Goal: Find specific page/section: Find specific page/section

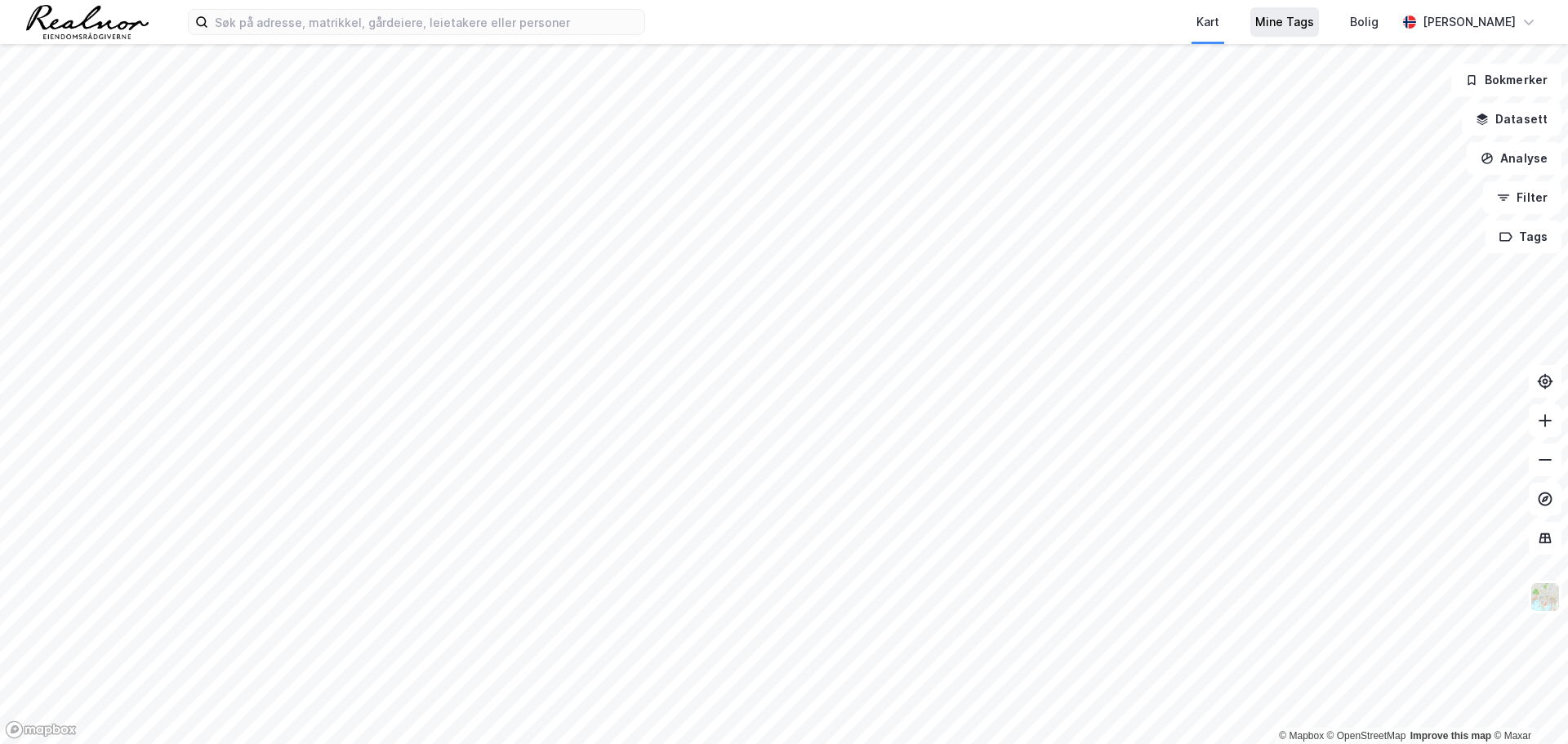
click at [1292, 23] on div "Mine Tags" at bounding box center [1284, 22] width 59 height 19
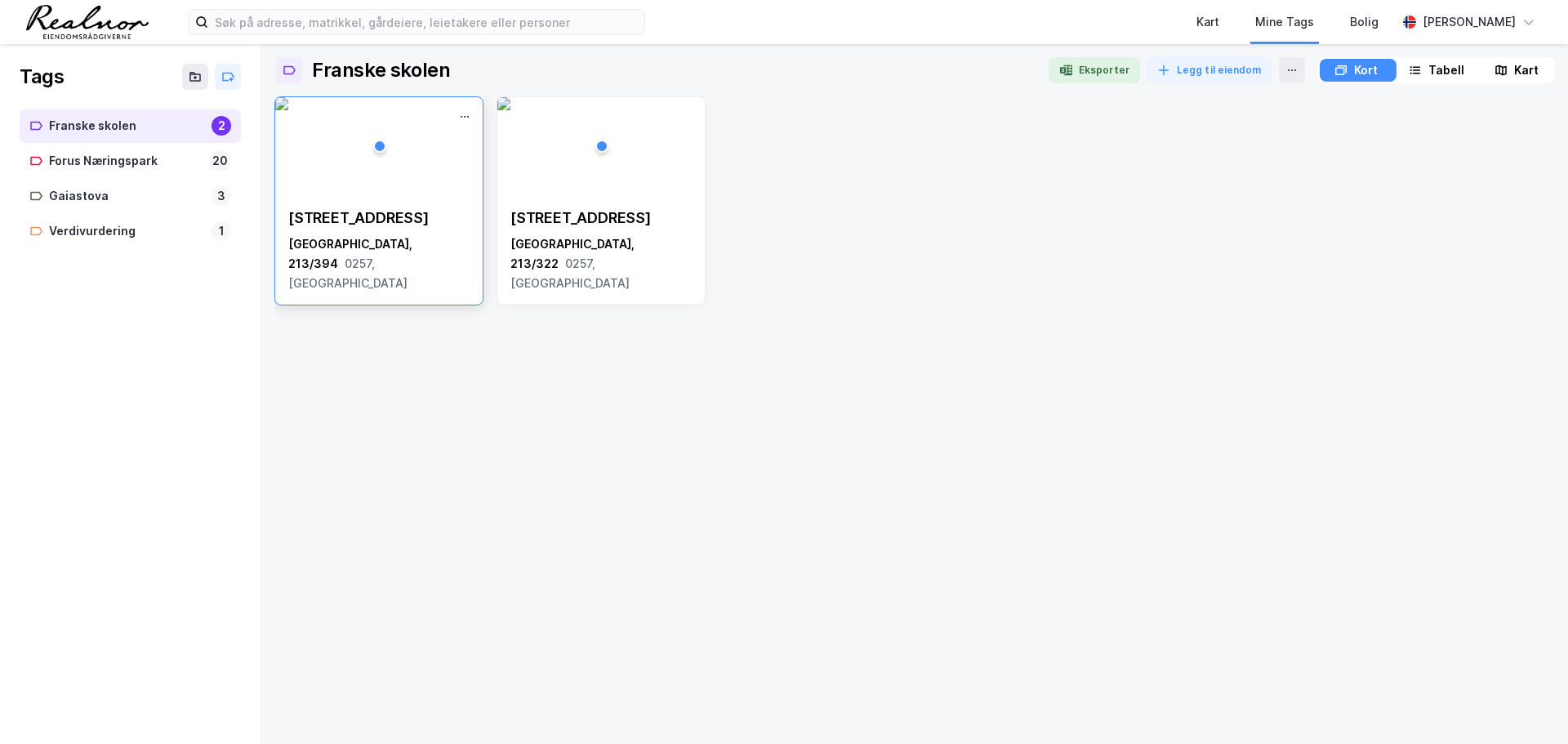
click at [289, 110] on img at bounding box center [282, 104] width 14 height 14
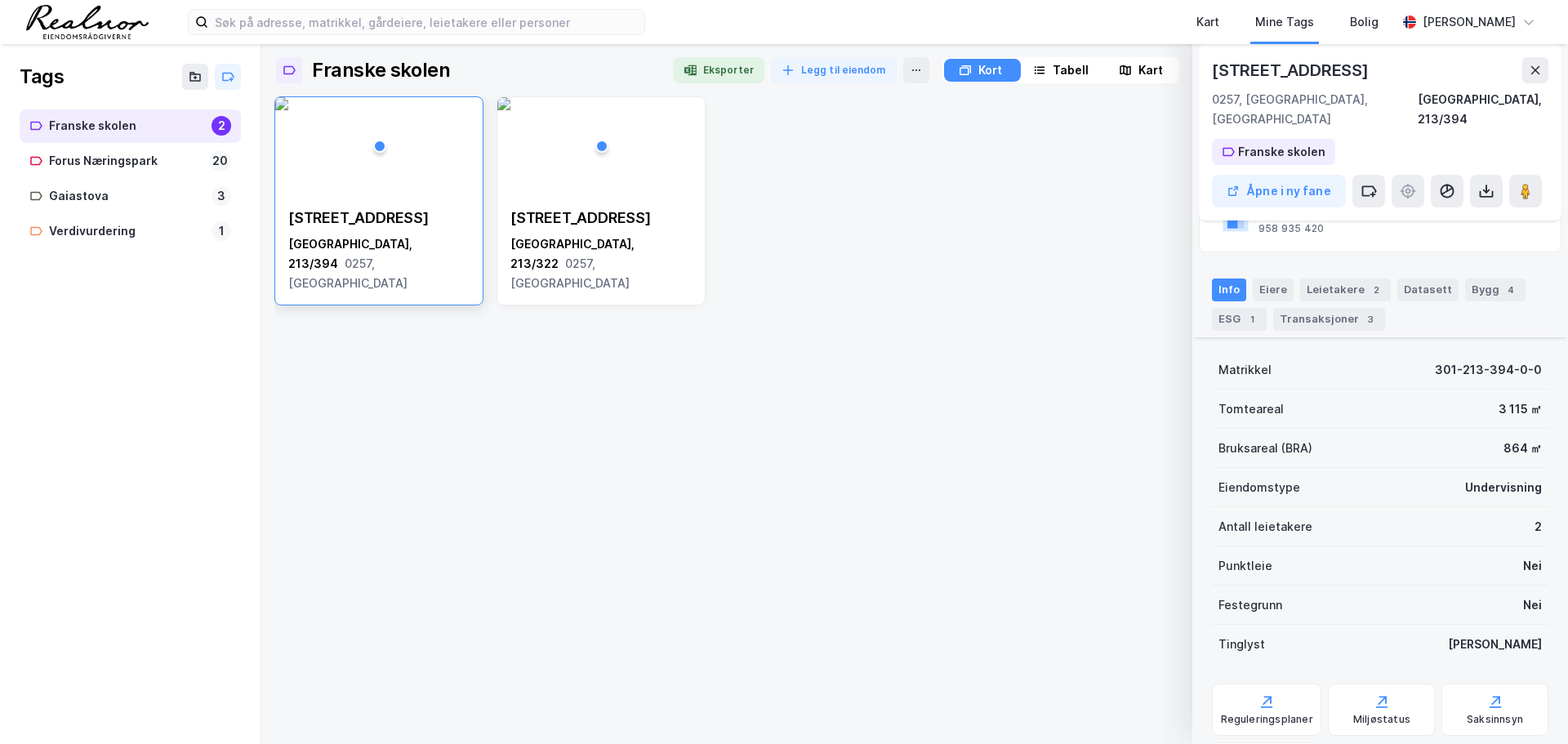
scroll to position [335, 0]
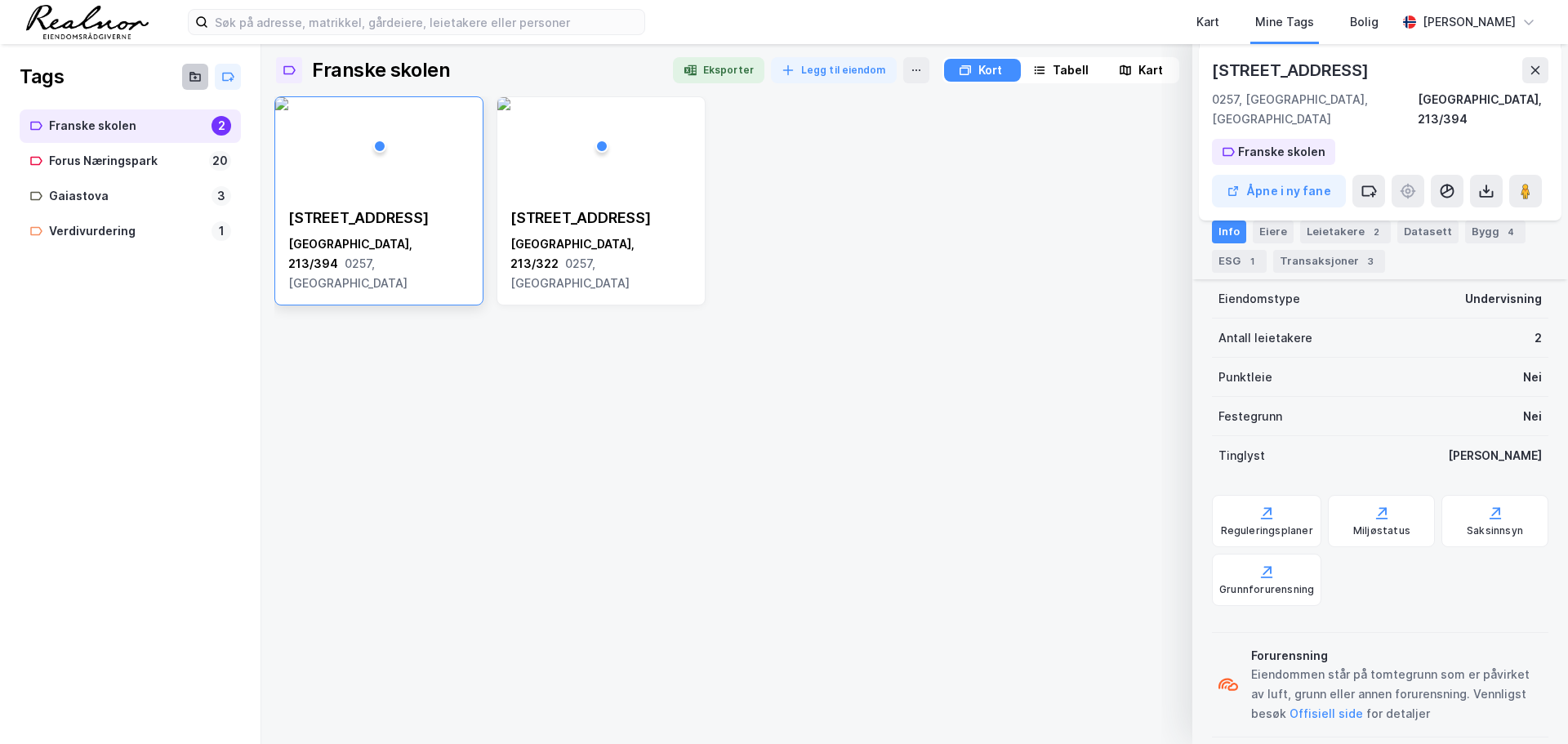
click at [199, 76] on icon at bounding box center [195, 77] width 14 height 14
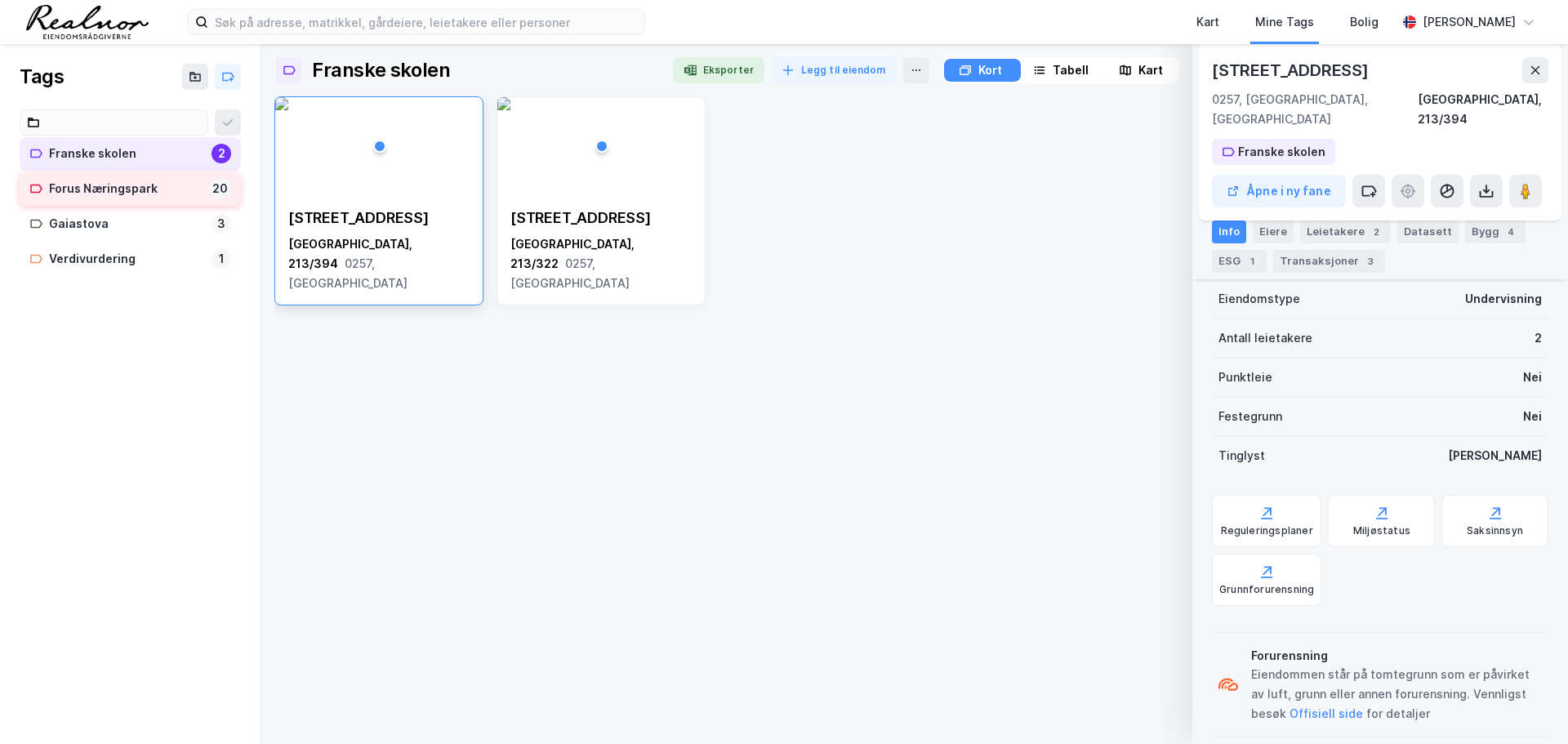
click at [120, 152] on div "Franske skolen 2 Forus Næringspark 20 Gaiastova 3 Verdivurdering 1" at bounding box center [130, 219] width 261 height 220
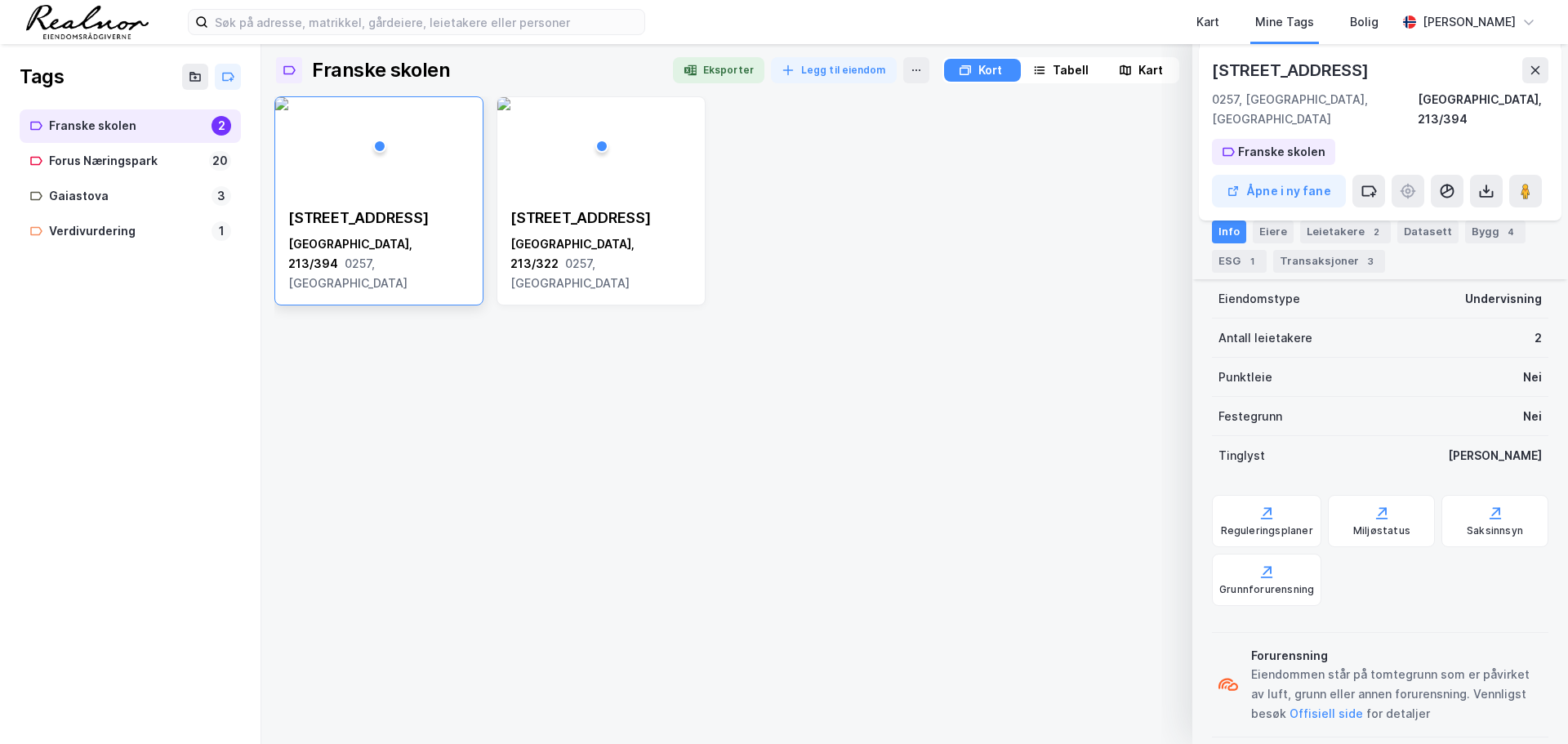
click at [131, 131] on div "Franske skolen" at bounding box center [127, 125] width 156 height 20
click at [289, 110] on img at bounding box center [282, 104] width 14 height 14
click at [910, 64] on icon at bounding box center [917, 70] width 14 height 14
click at [1024, 306] on div "[STREET_ADDRESS] [STREET_ADDRESS]" at bounding box center [914, 413] width 1280 height 634
click at [1526, 71] on button at bounding box center [1534, 69] width 26 height 26
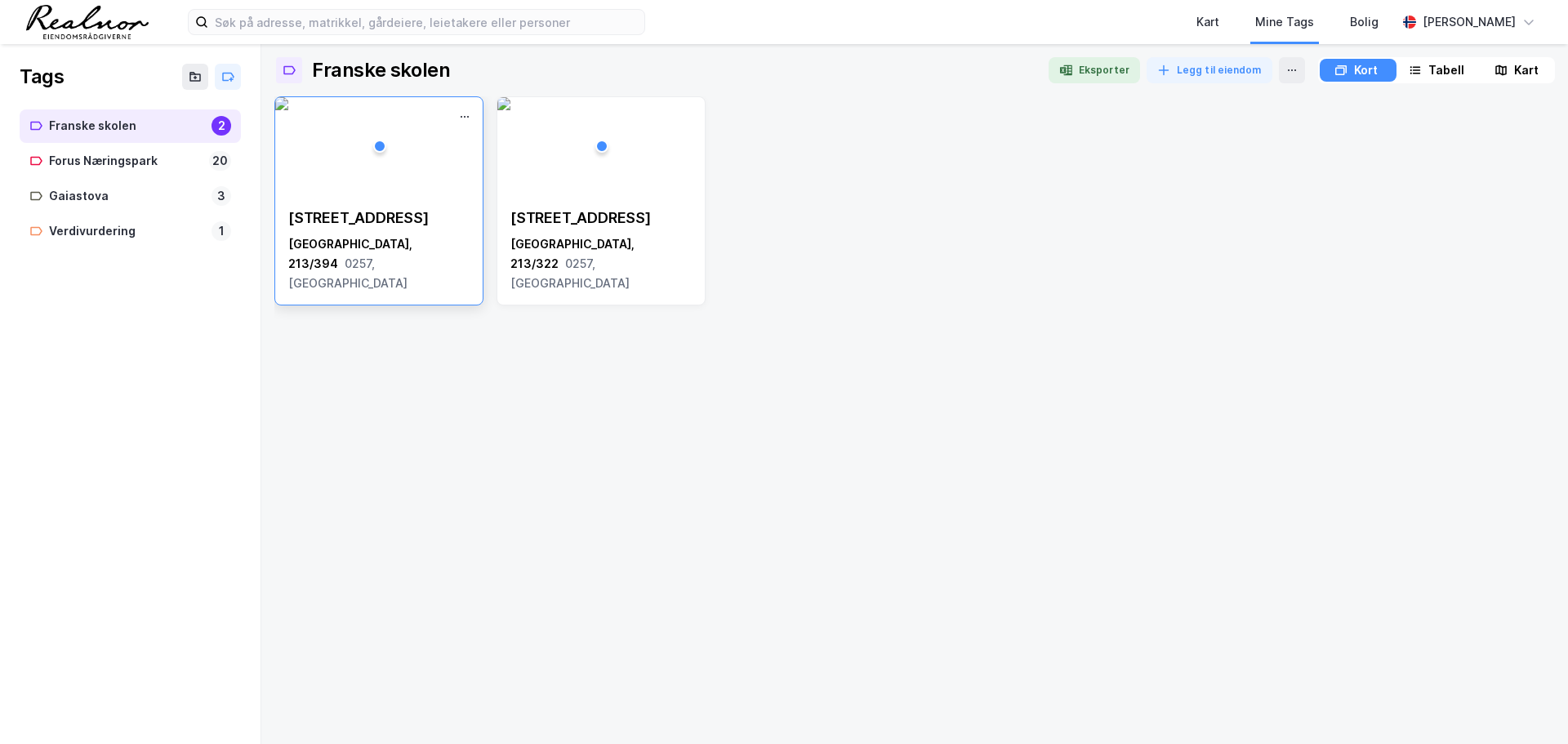
click at [289, 110] on img at bounding box center [282, 104] width 14 height 14
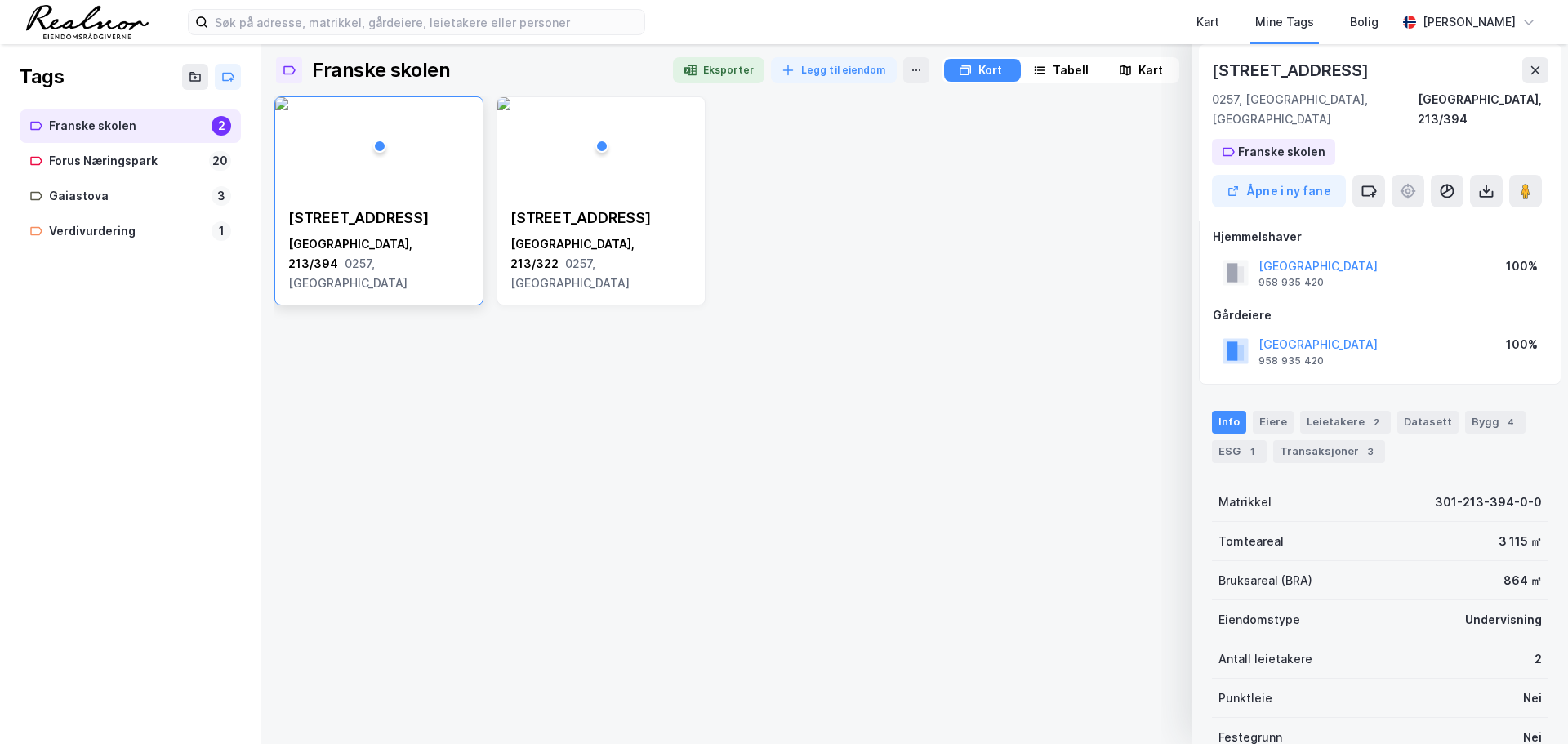
scroll to position [0, 0]
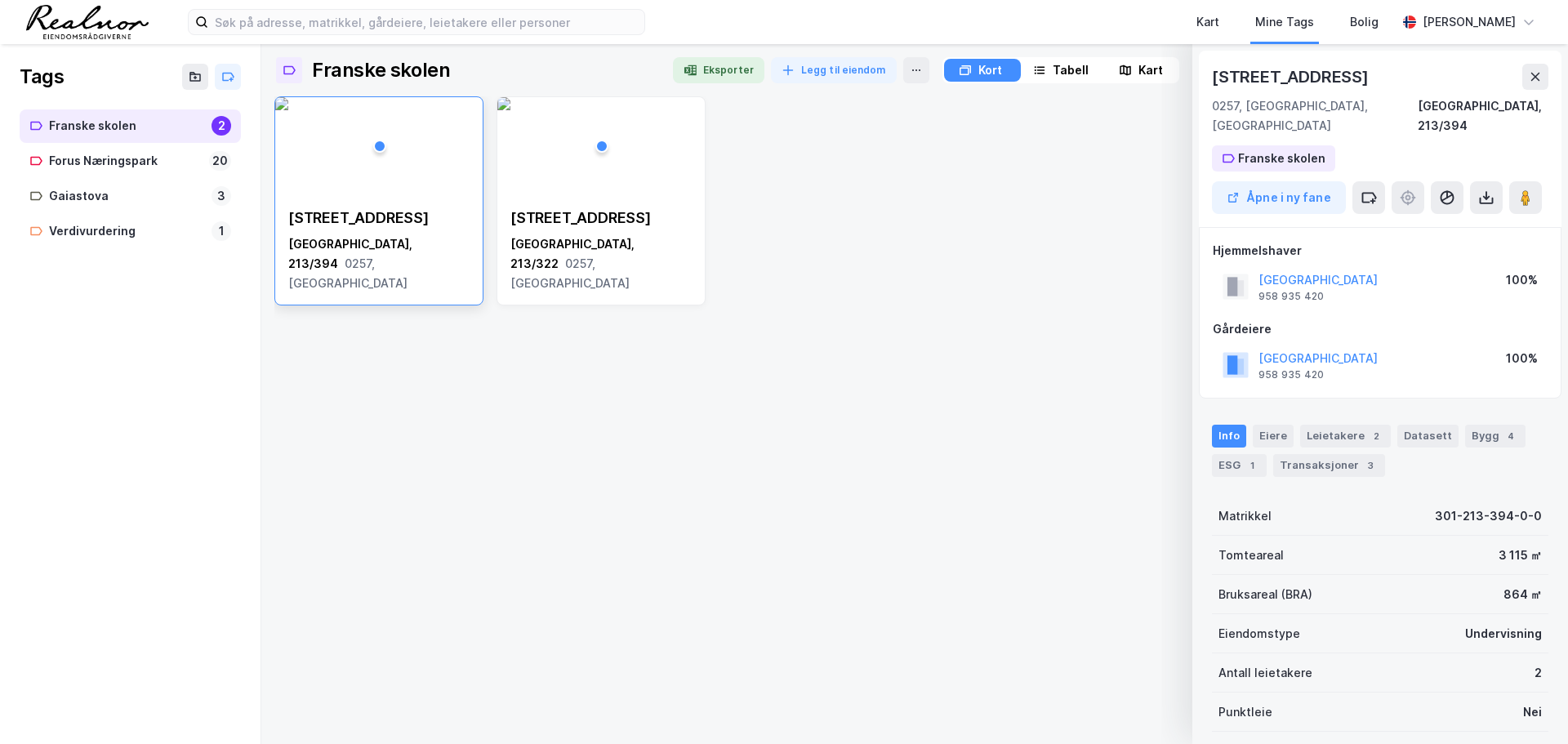
click at [1147, 67] on div "Kart" at bounding box center [1150, 70] width 24 height 19
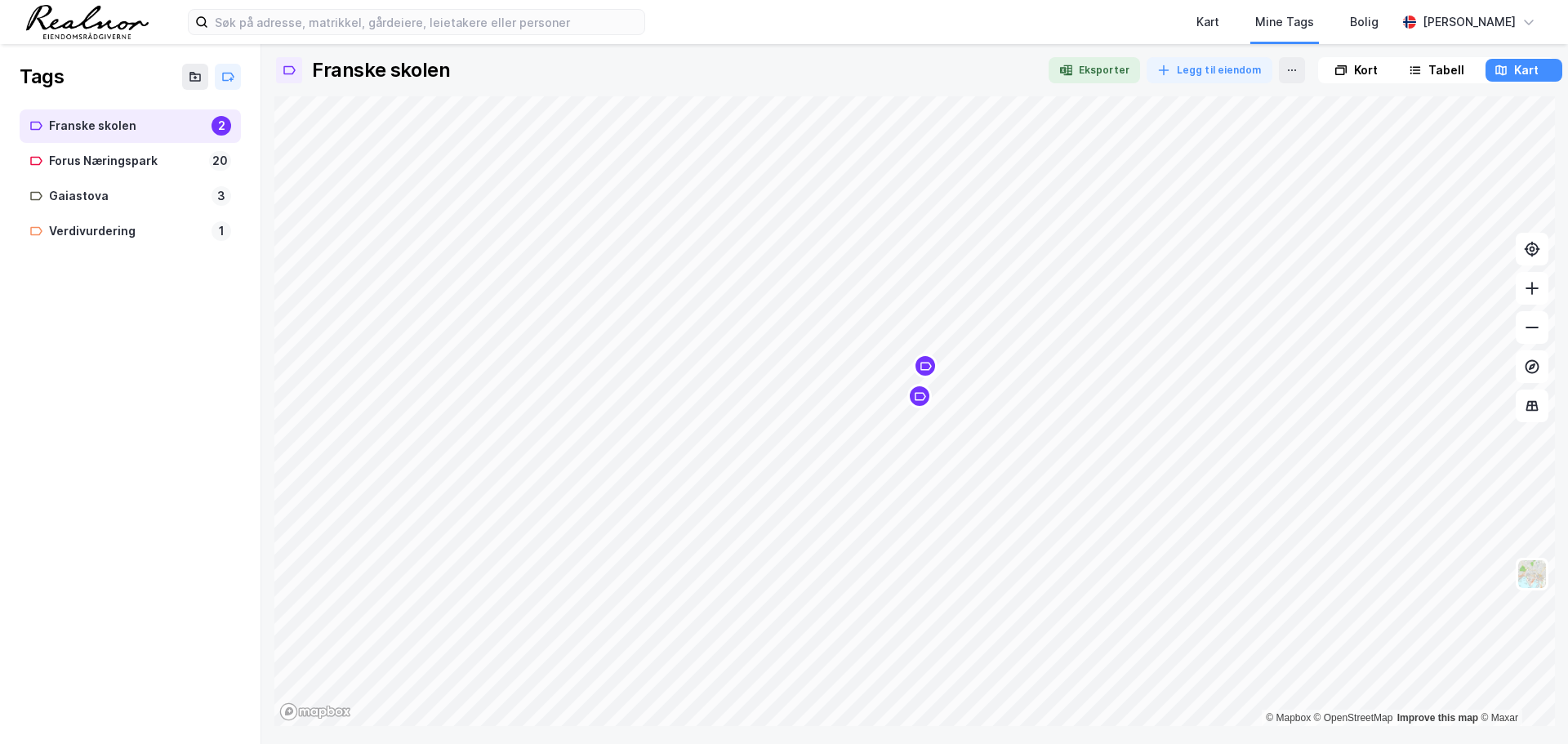
click at [928, 402] on div "Map marker" at bounding box center [919, 396] width 24 height 24
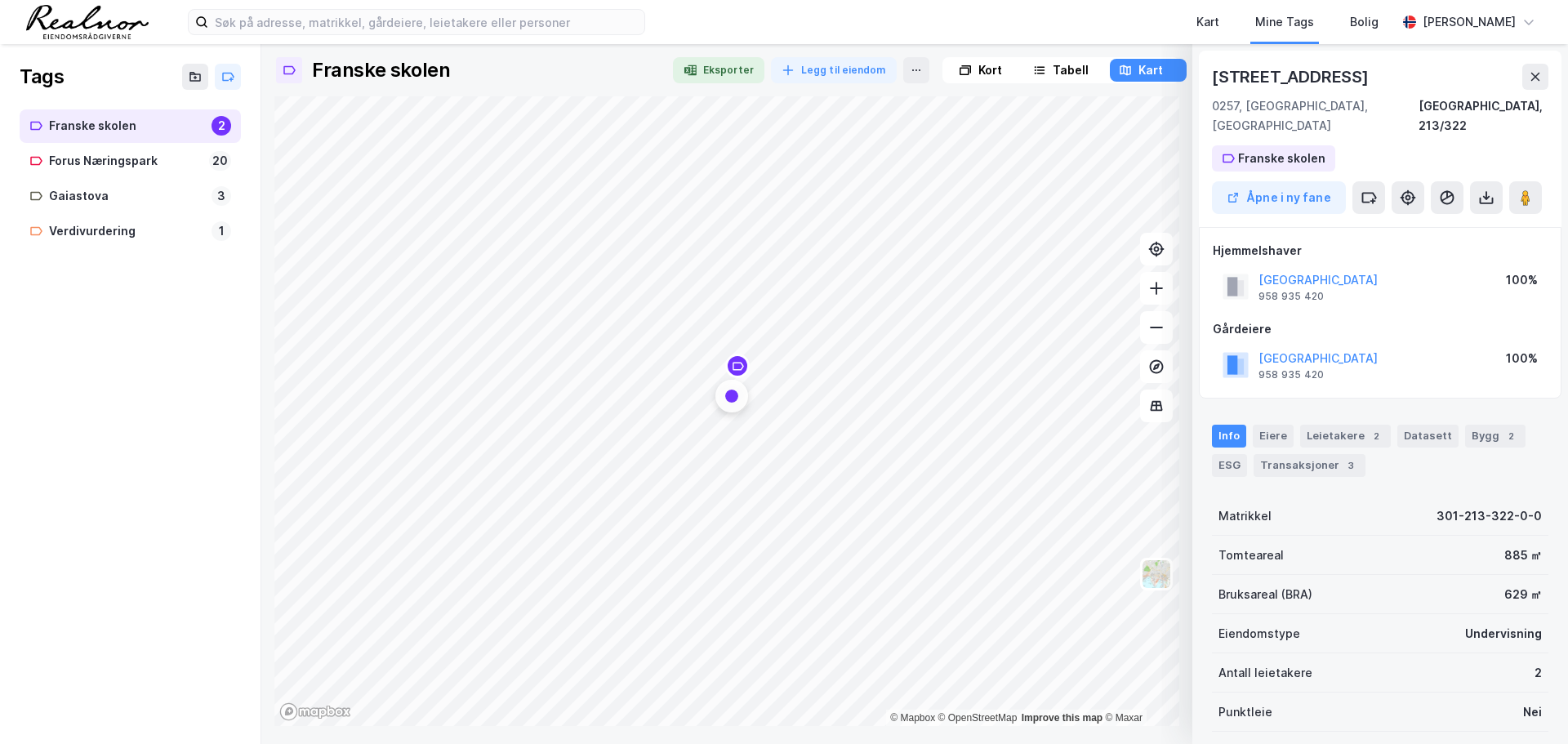
scroll to position [2, 0]
click at [1206, 15] on div "Kart" at bounding box center [1208, 22] width 33 height 29
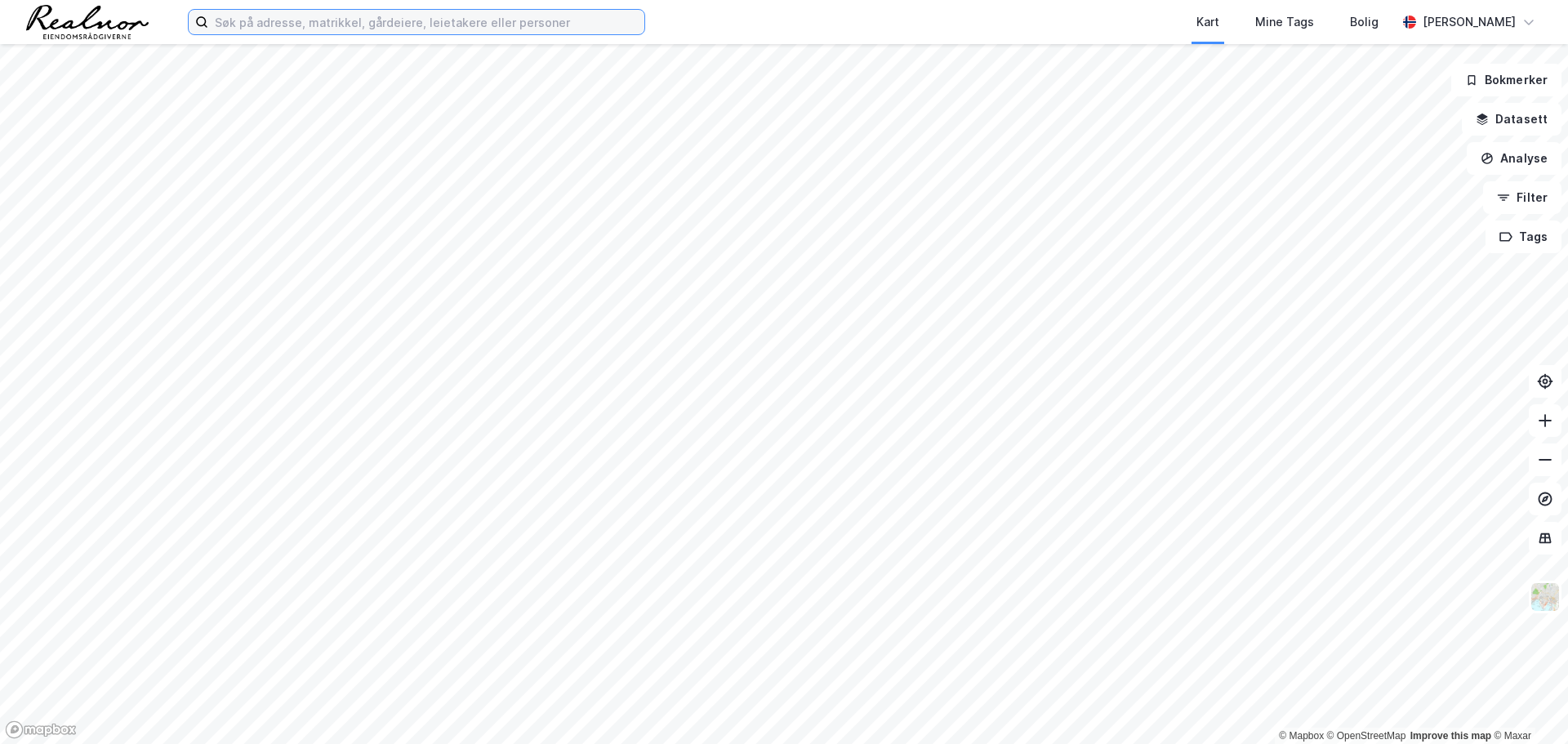
click at [344, 25] on input at bounding box center [426, 21] width 436 height 24
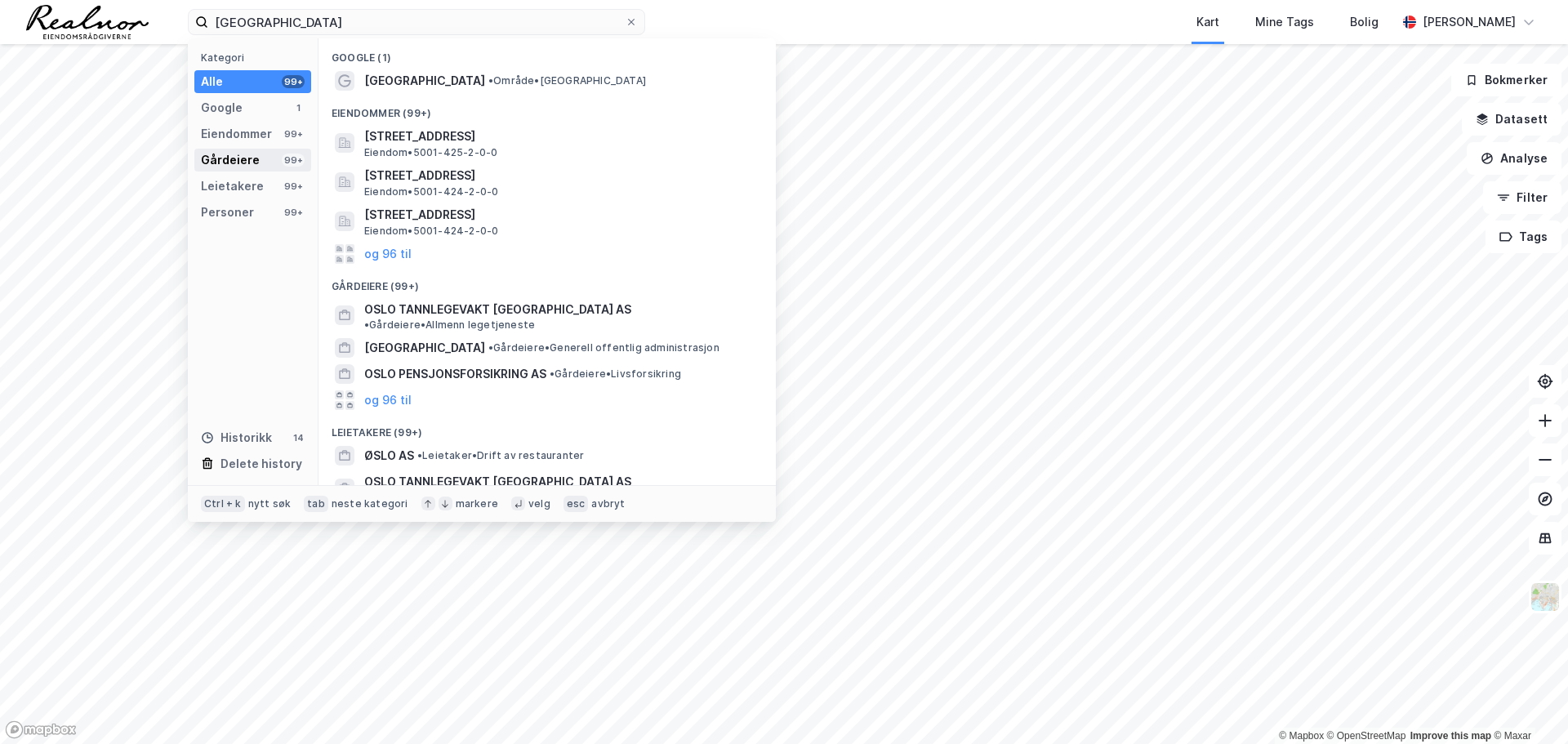
click at [260, 164] on div "Gårdeiere 99+" at bounding box center [252, 160] width 117 height 23
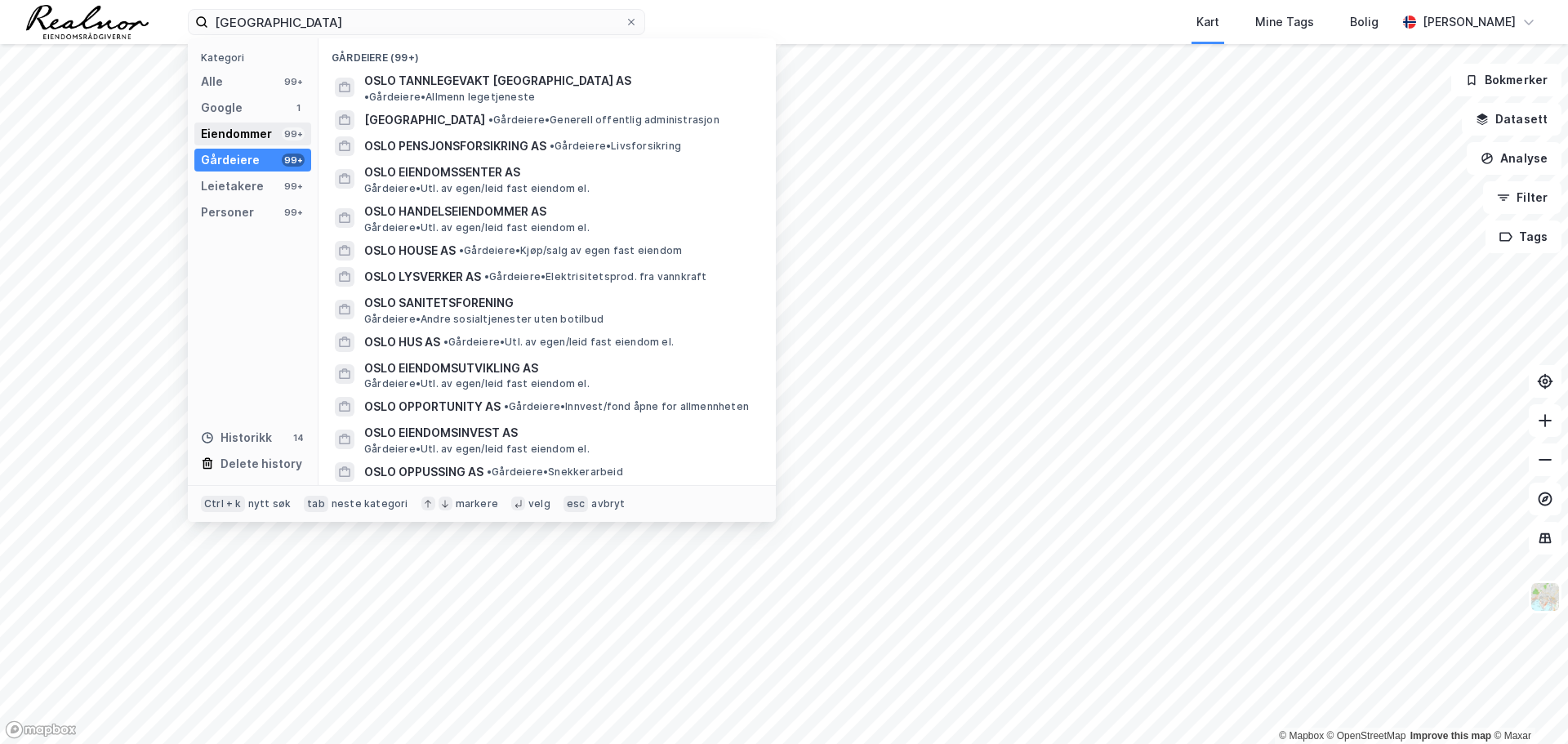
click at [269, 135] on div "Eiendommer" at bounding box center [236, 134] width 71 height 19
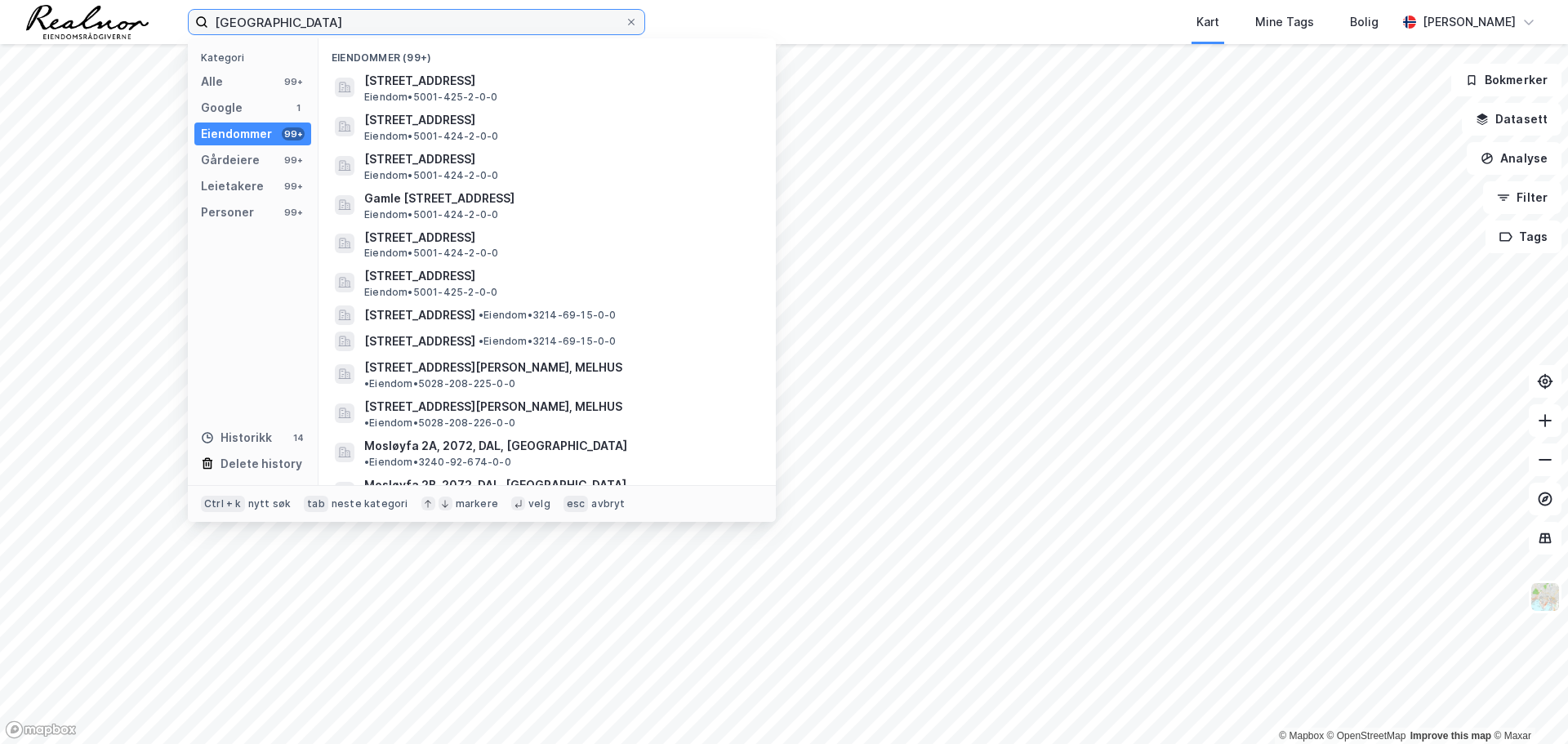
drag, startPoint x: 267, startPoint y: 18, endPoint x: 105, endPoint y: 21, distance: 162.0
click at [105, 21] on div "oslo Kategori Alle 99+ Google 1 Eiendommer 99+ Gårdeiere 99+ Leietakere 99+ Per…" at bounding box center [784, 22] width 1568 height 44
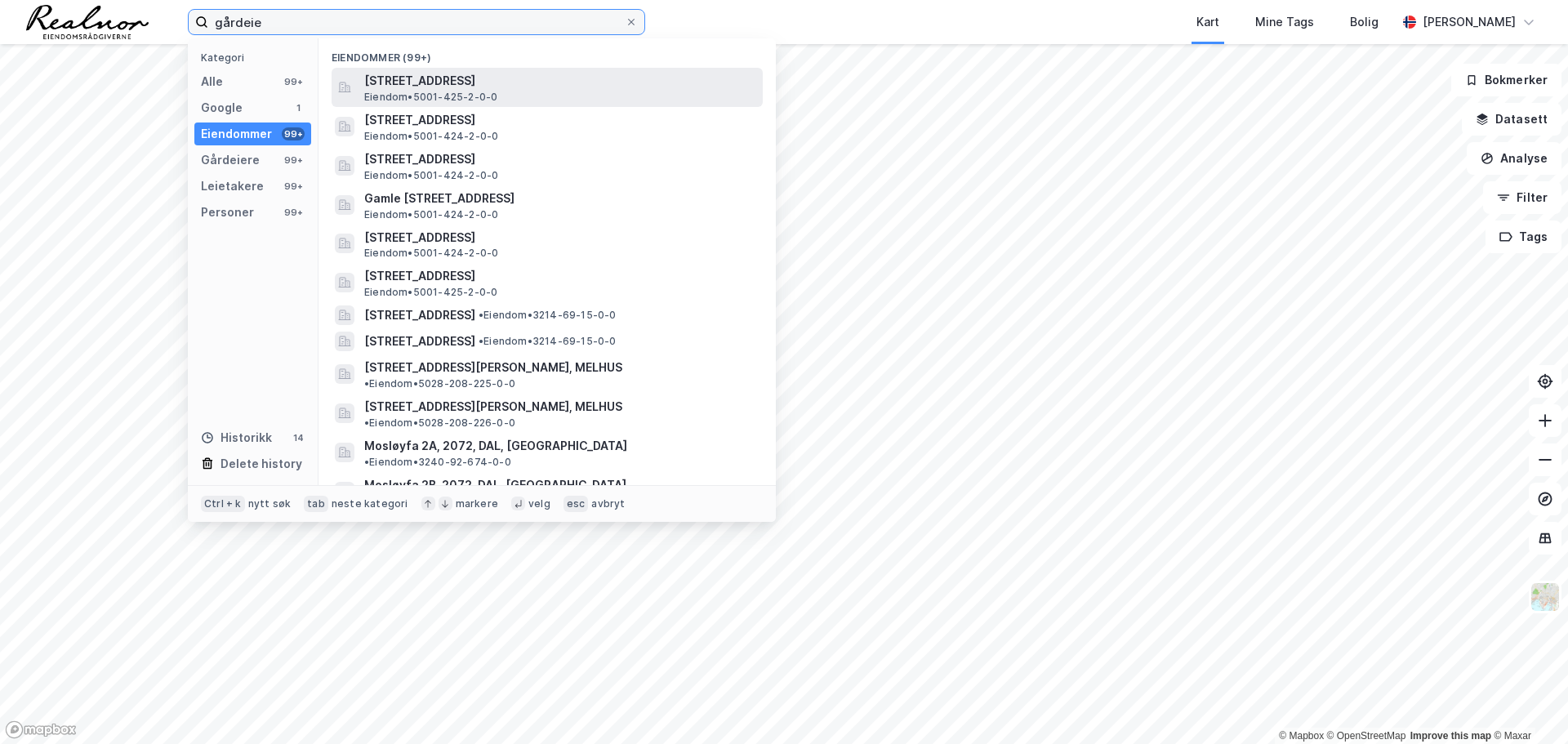
type input "gårdeier"
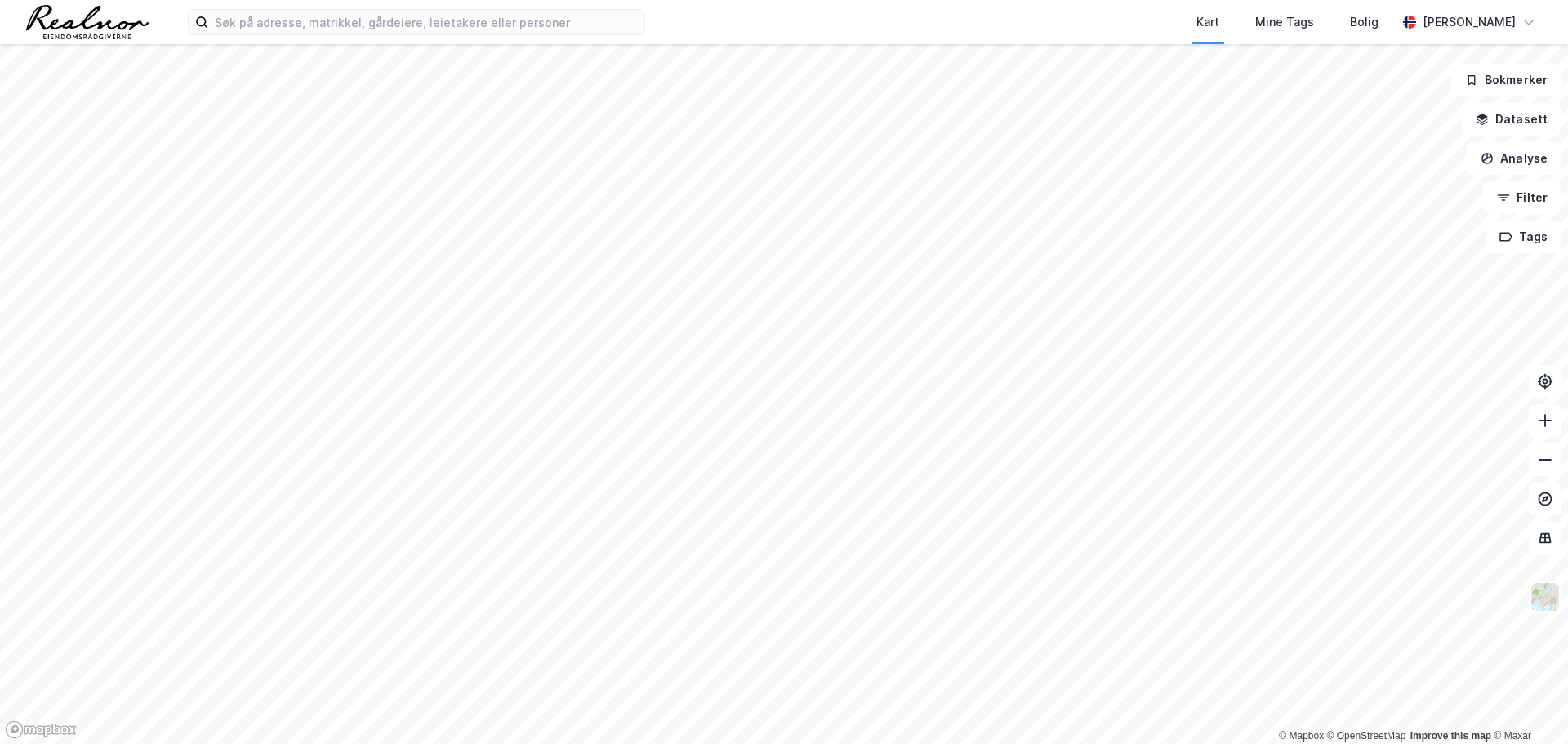
click at [82, 33] on img at bounding box center [87, 22] width 123 height 35
click at [1535, 124] on button "Datasett" at bounding box center [1511, 120] width 99 height 33
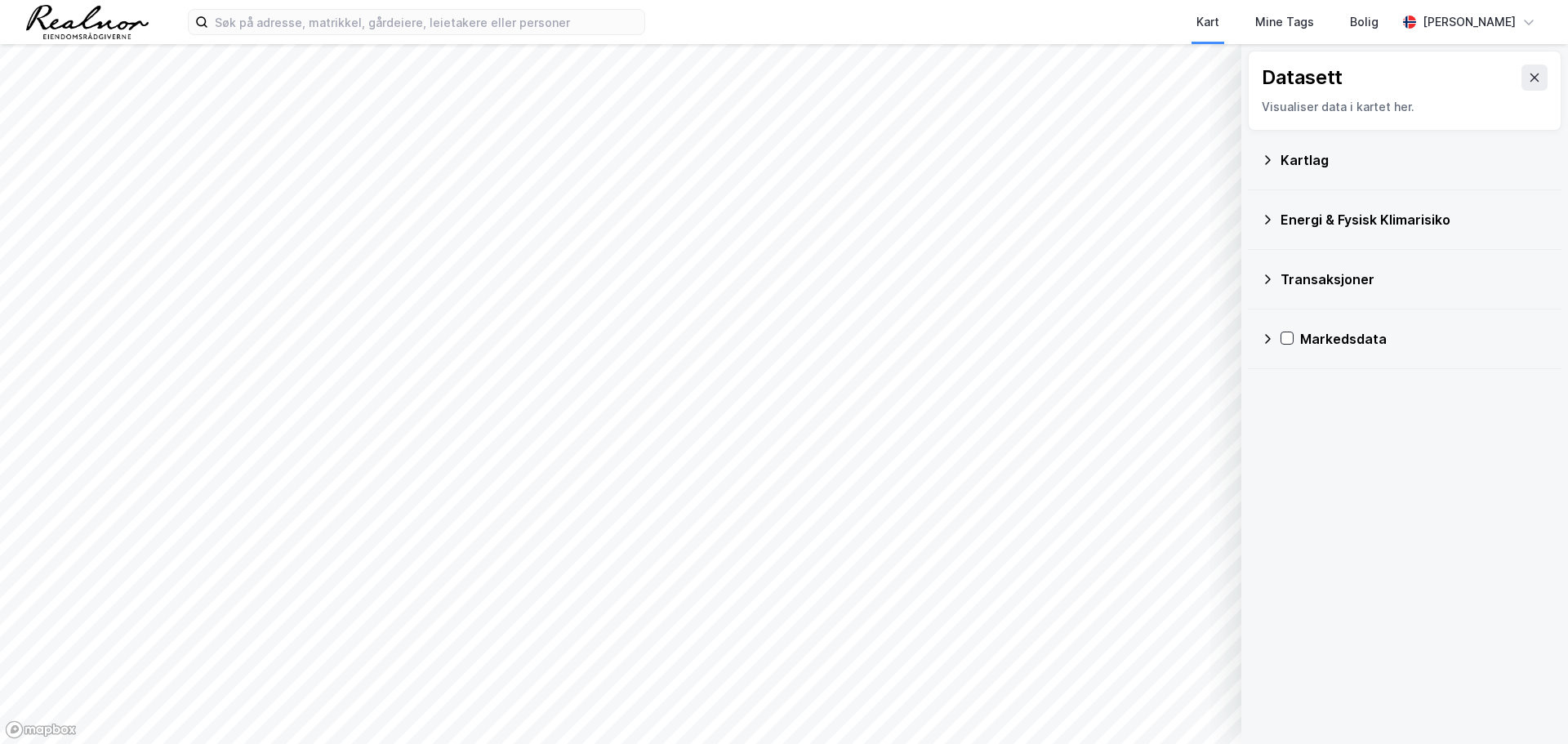
click at [1299, 164] on div "Kartlag" at bounding box center [1415, 160] width 268 height 19
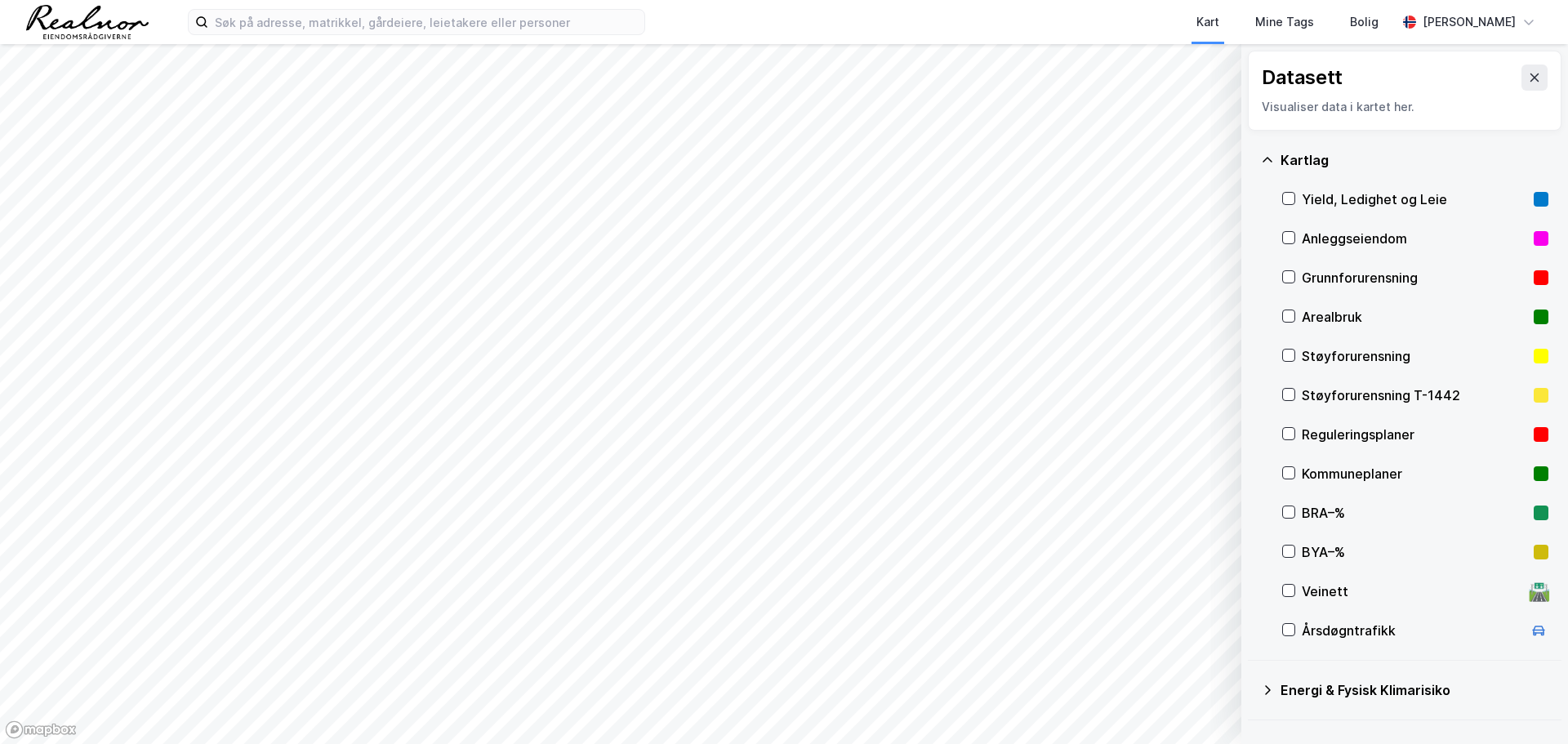
click at [1298, 164] on div "Kartlag" at bounding box center [1415, 160] width 268 height 19
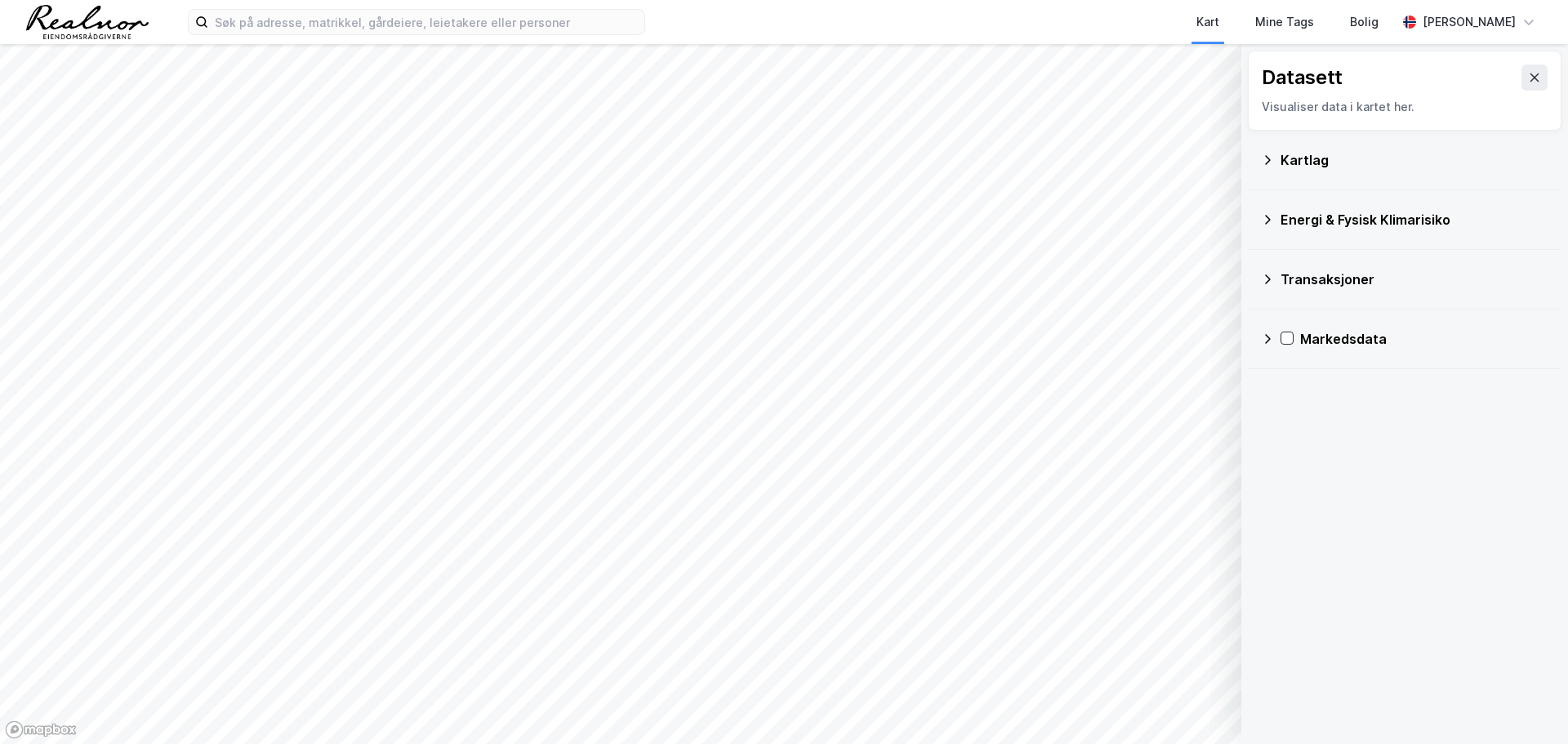
click at [1294, 284] on div "Transaksjoner" at bounding box center [1415, 279] width 268 height 19
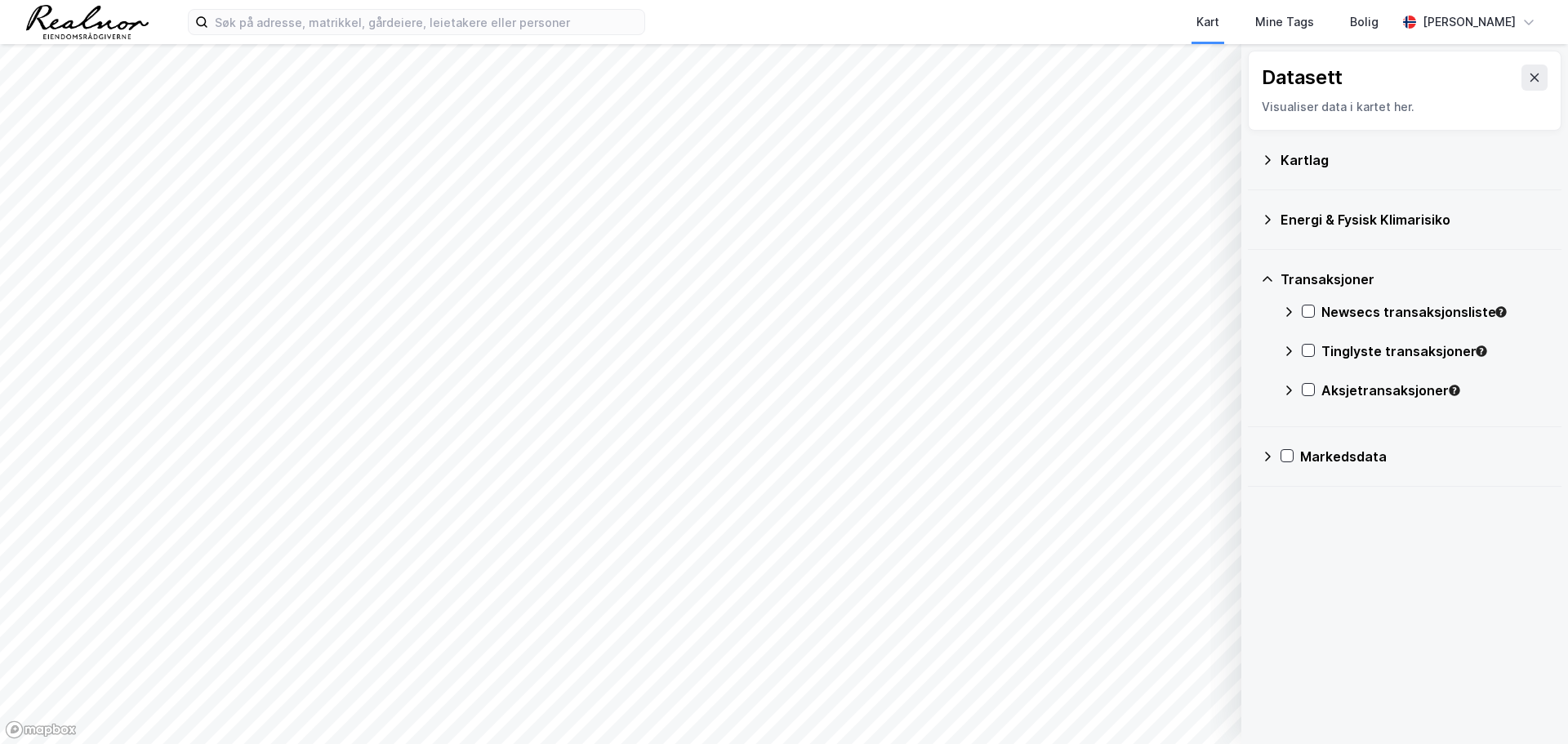
click at [1296, 279] on div "Transaksjoner" at bounding box center [1415, 279] width 268 height 19
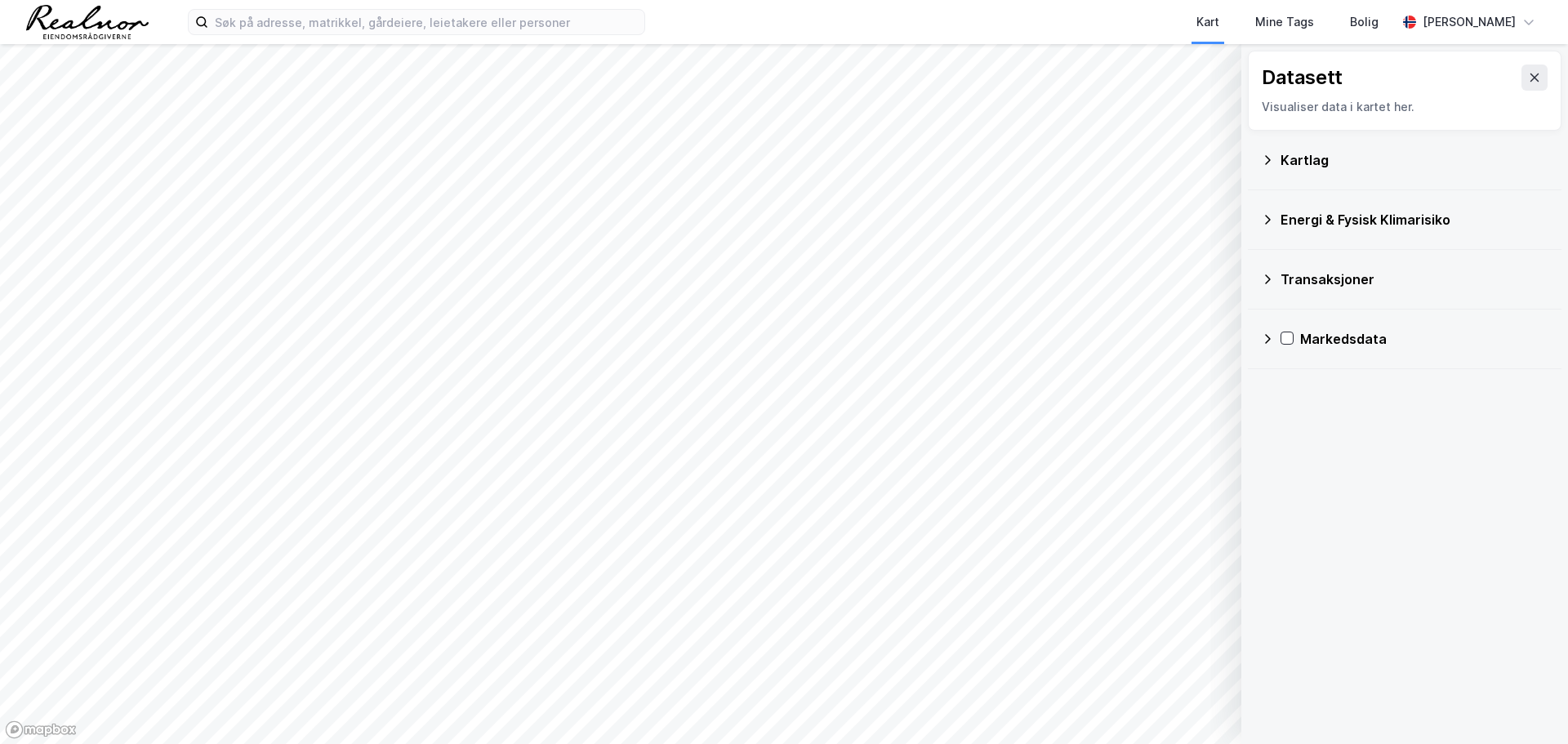
click at [1277, 219] on div "Energi & Fysisk Klimarisiko" at bounding box center [1404, 219] width 288 height 40
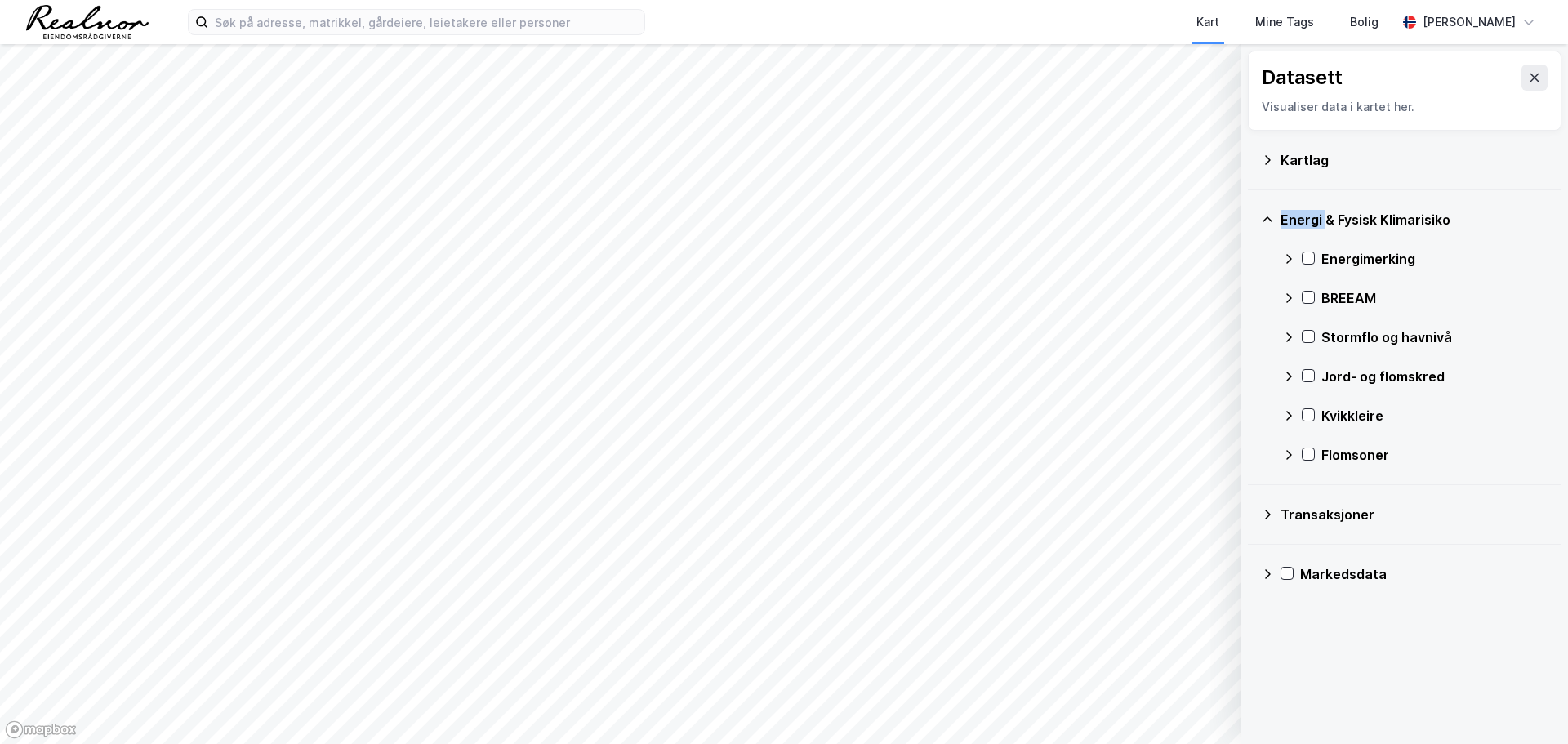
click at [1277, 219] on div "Energi & Fysisk Klimarisiko" at bounding box center [1404, 219] width 288 height 40
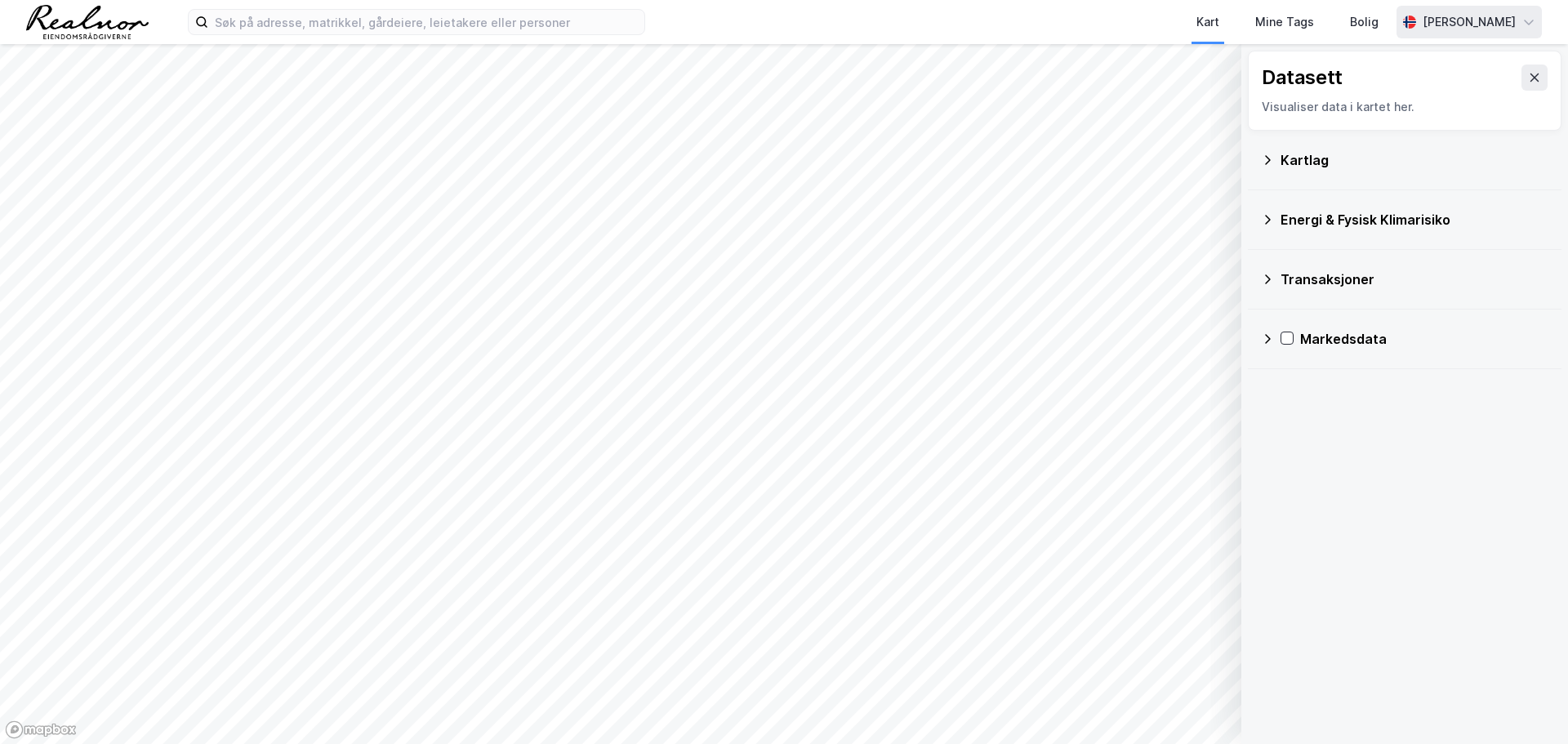
click at [1510, 27] on div "[PERSON_NAME]" at bounding box center [1469, 22] width 93 height 19
click at [1548, 464] on div "Datasett Visualiser data i kartet her. Kartlag Energi & Fysisk Klimarisiko Tran…" at bounding box center [1404, 394] width 326 height 700
click at [1272, 168] on div "Kartlag" at bounding box center [1404, 160] width 288 height 40
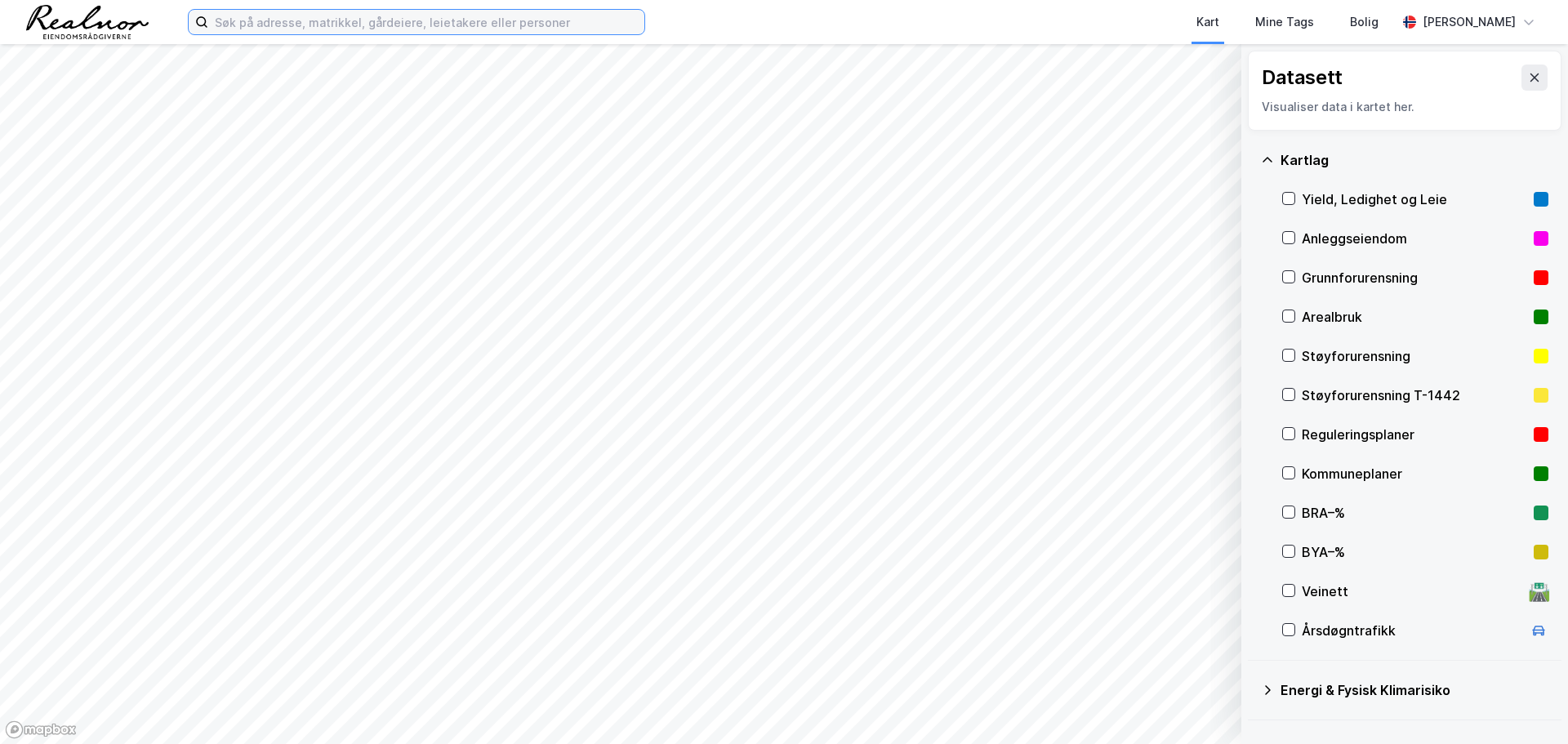
click at [302, 20] on input at bounding box center [426, 21] width 436 height 24
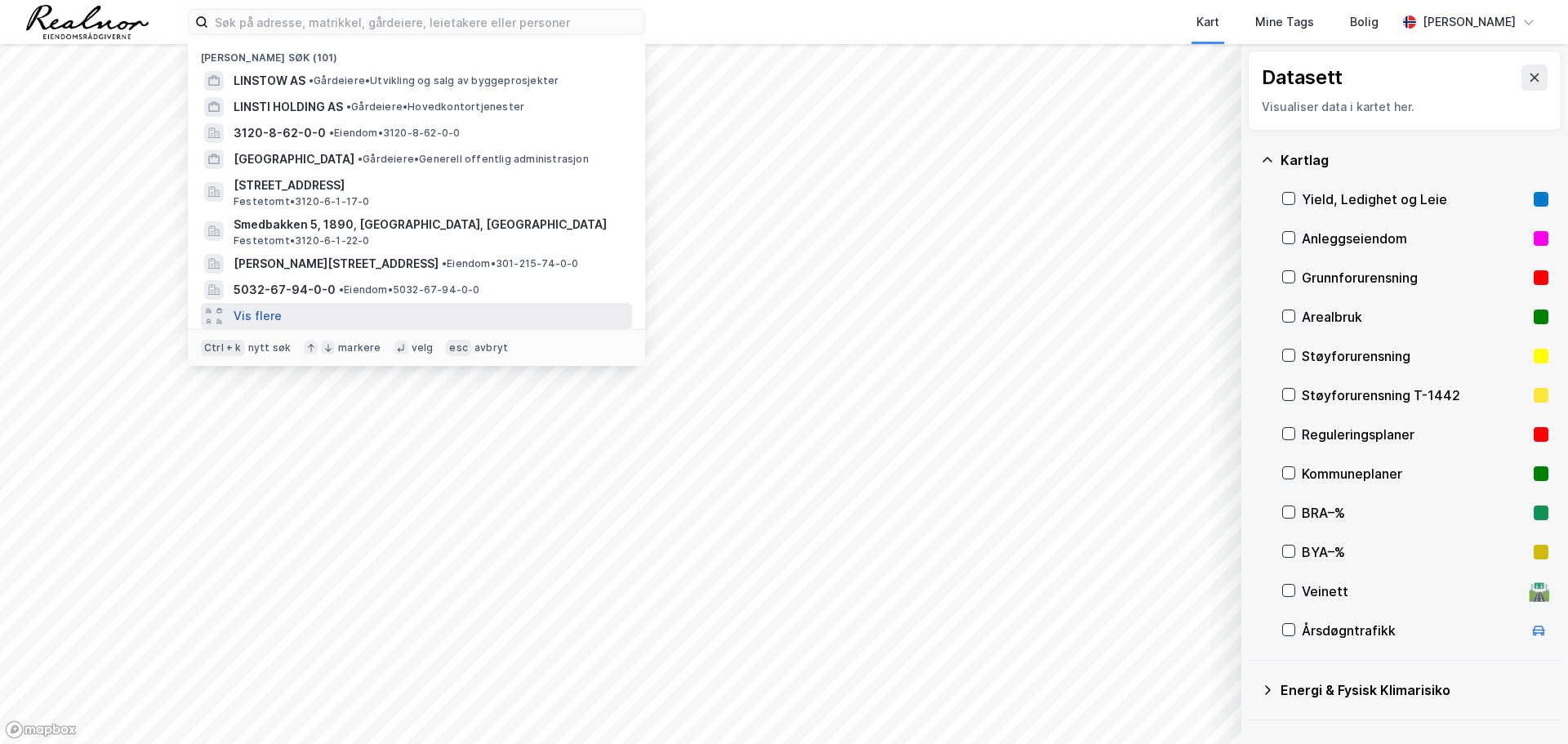
click at [240, 313] on button "Vis flere" at bounding box center [258, 316] width 48 height 19
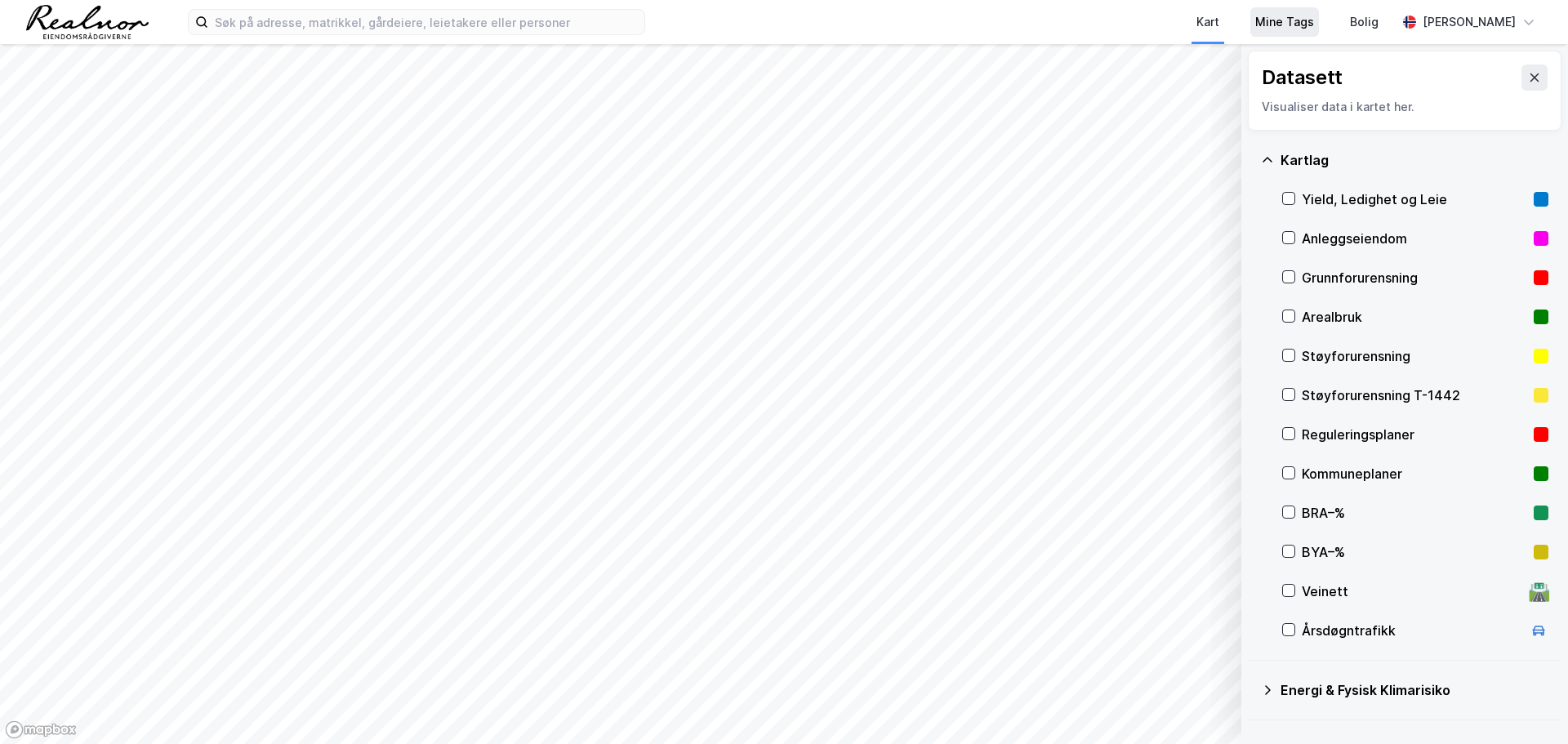
click at [1255, 26] on div "Mine Tags" at bounding box center [1284, 22] width 59 height 19
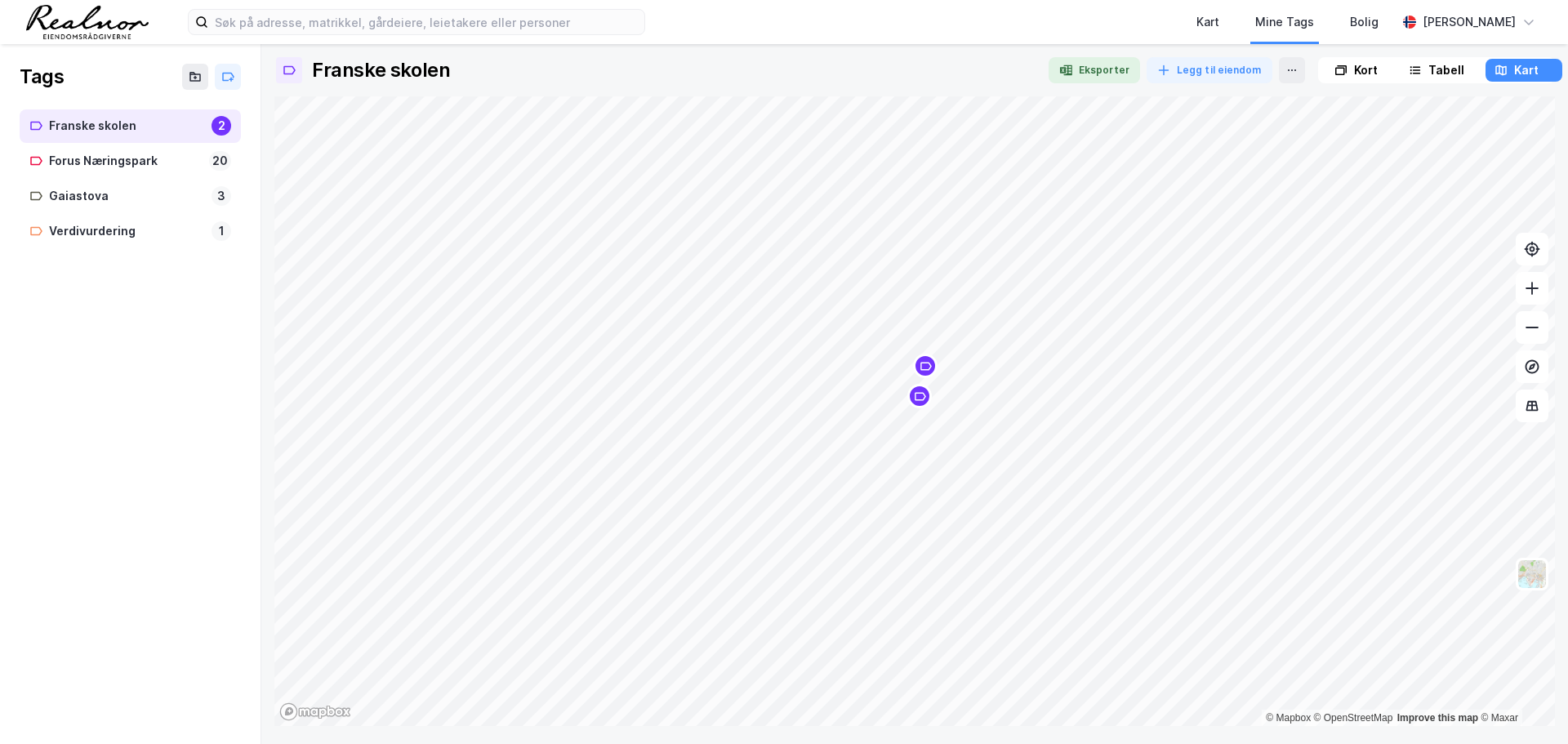
click at [1431, 68] on div "Tabell" at bounding box center [1445, 70] width 36 height 19
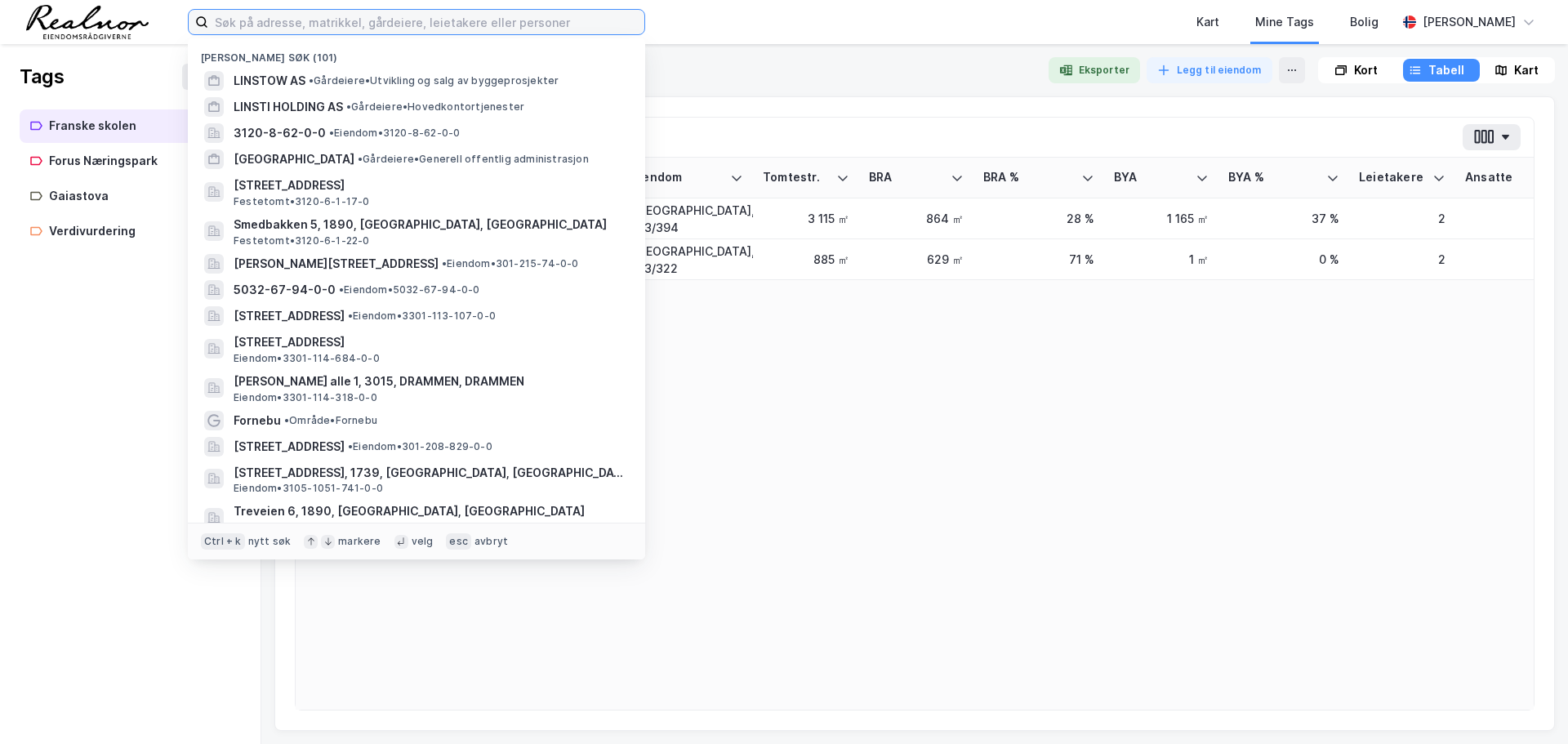
click at [287, 25] on input at bounding box center [426, 21] width 436 height 24
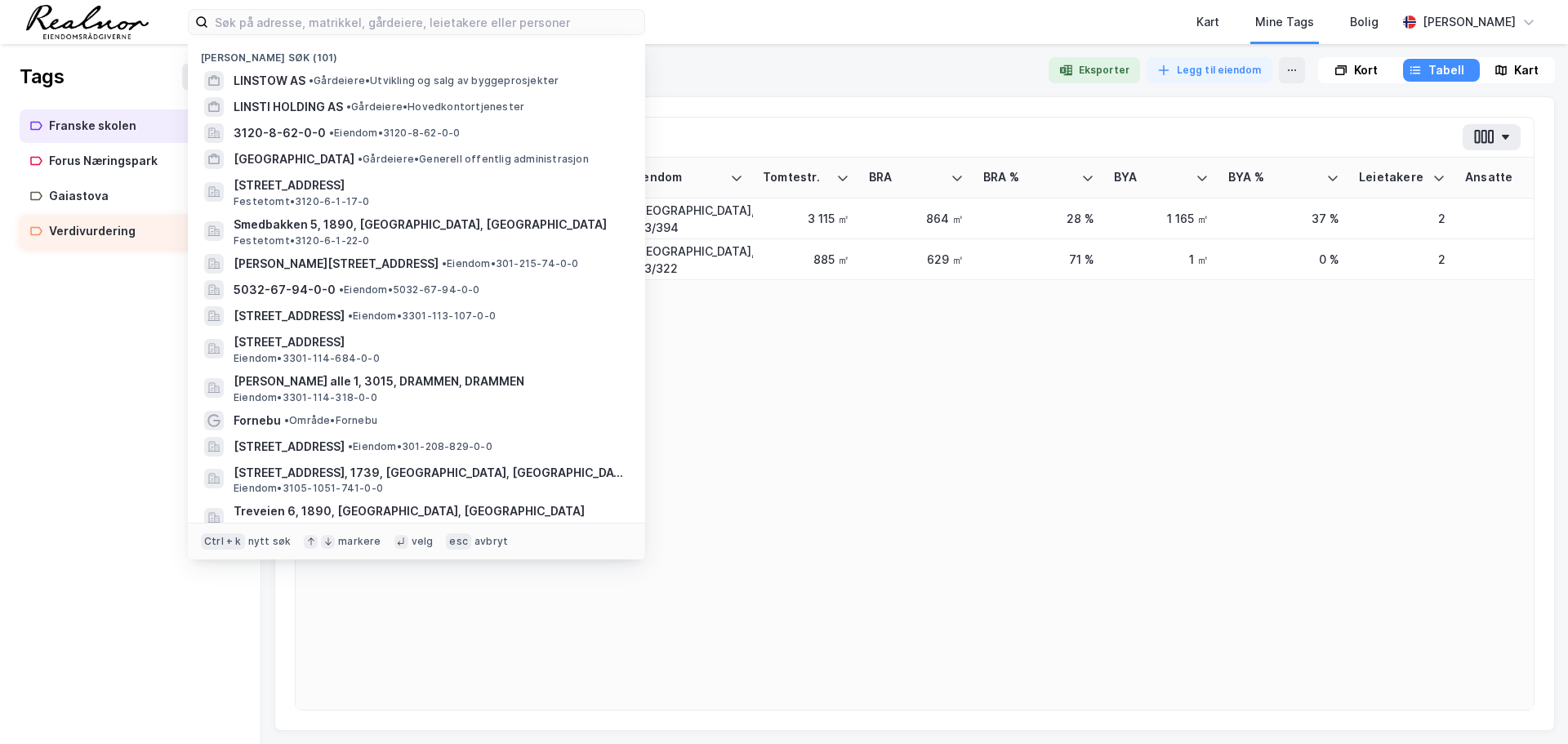
click at [109, 231] on div "Verdivurdering" at bounding box center [127, 231] width 156 height 20
